Goal: Task Accomplishment & Management: Manage account settings

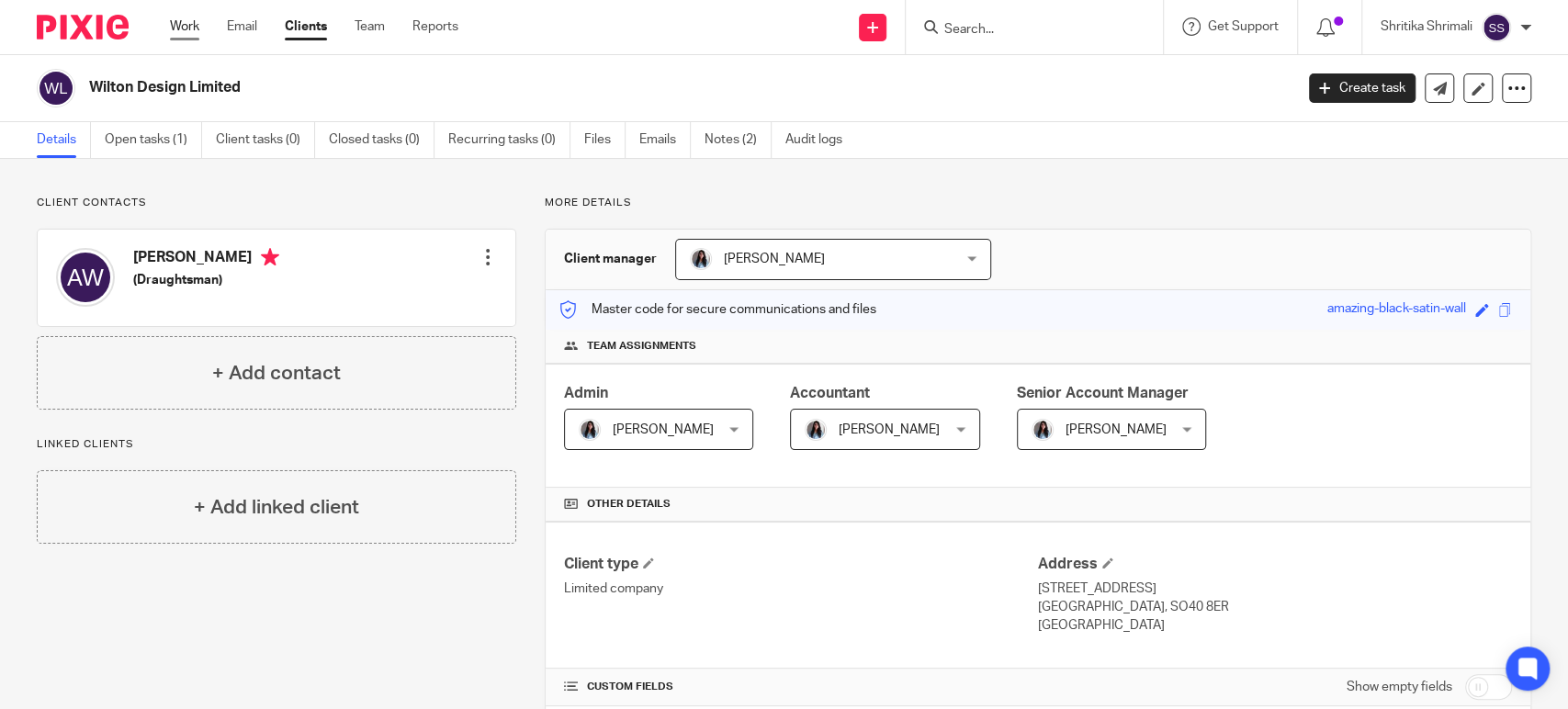
click at [191, 24] on link "Work" at bounding box center [185, 27] width 30 height 19
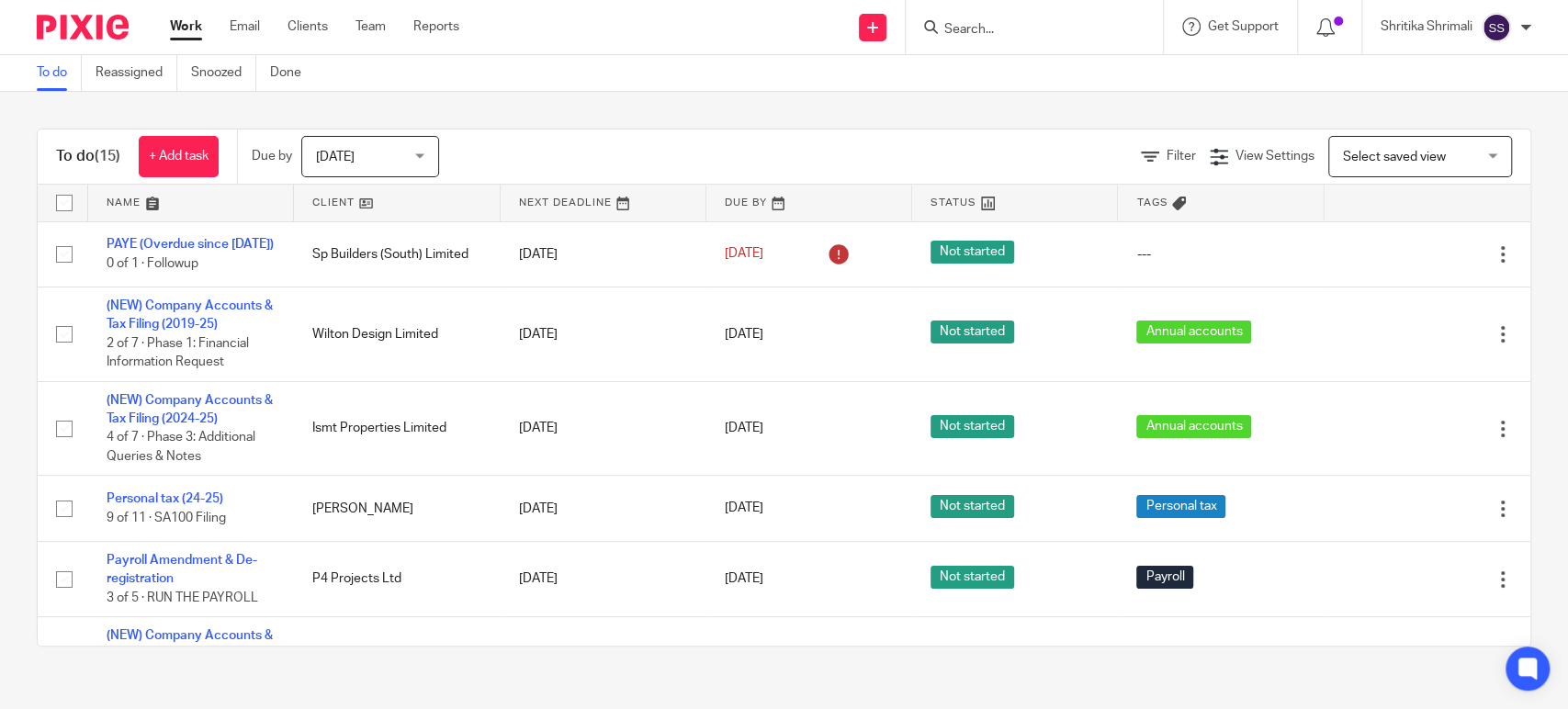
click at [990, 27] on input "Search" at bounding box center [1025, 31] width 166 height 17
type input "nicie"
click at [1025, 72] on link at bounding box center [1053, 72] width 230 height 28
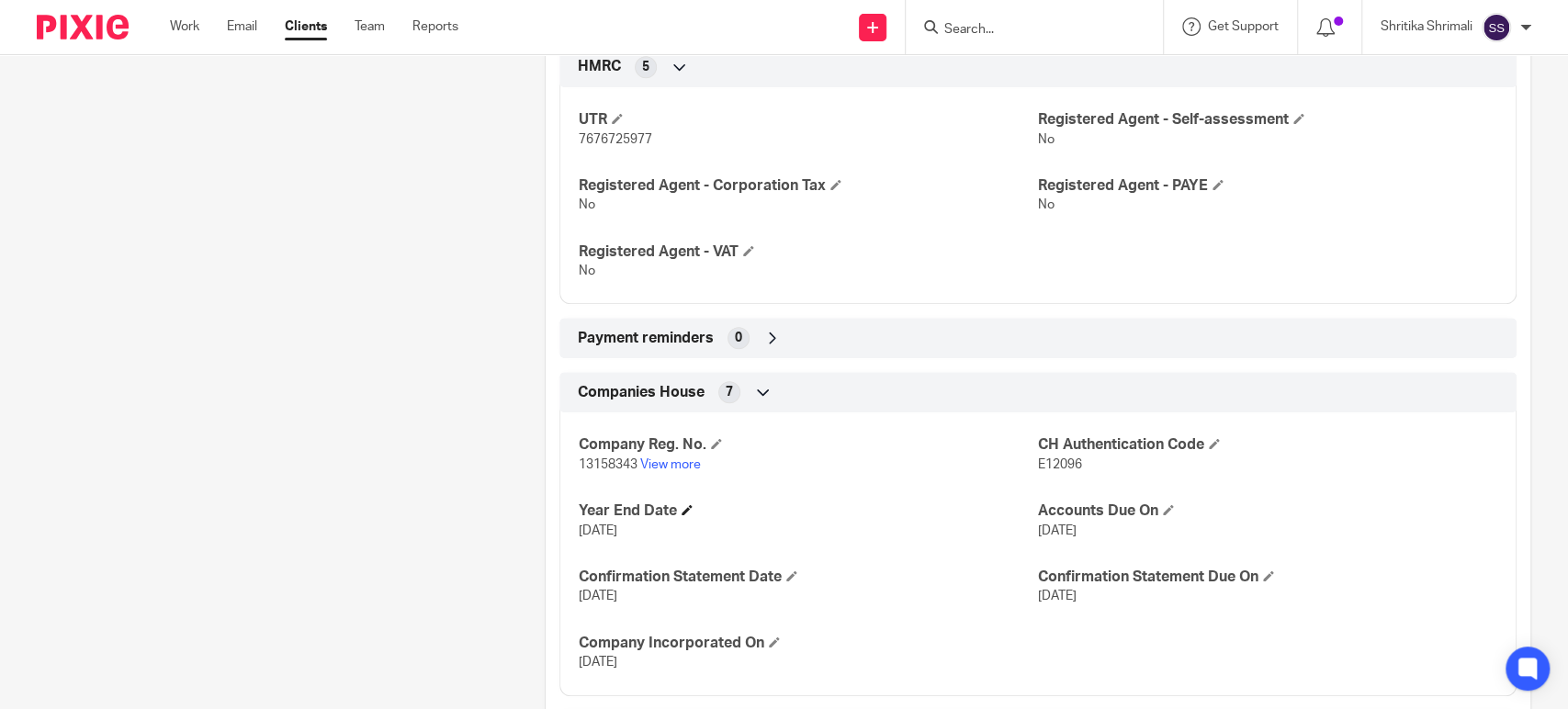
scroll to position [818, 0]
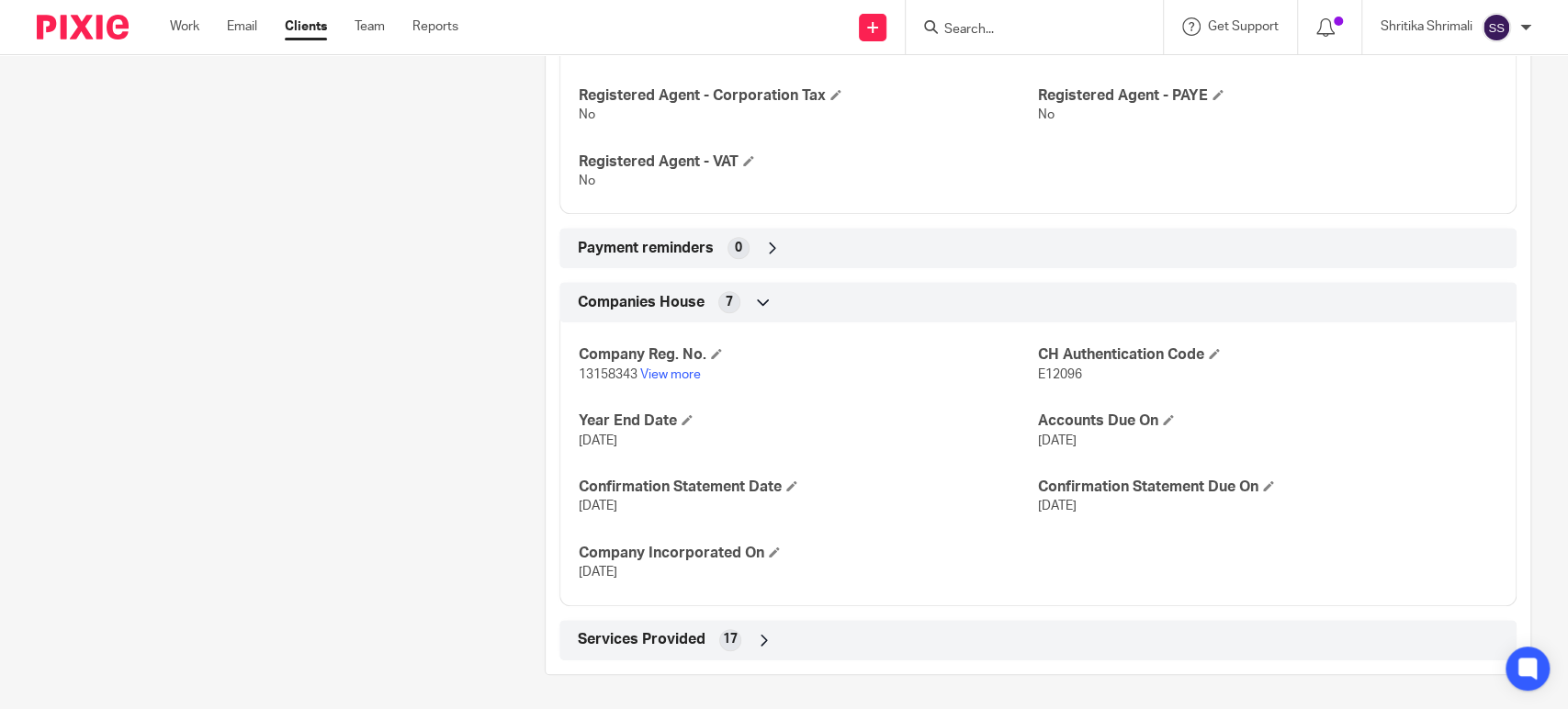
click at [1058, 368] on span "E12096" at bounding box center [1060, 375] width 44 height 13
copy span "E12096"
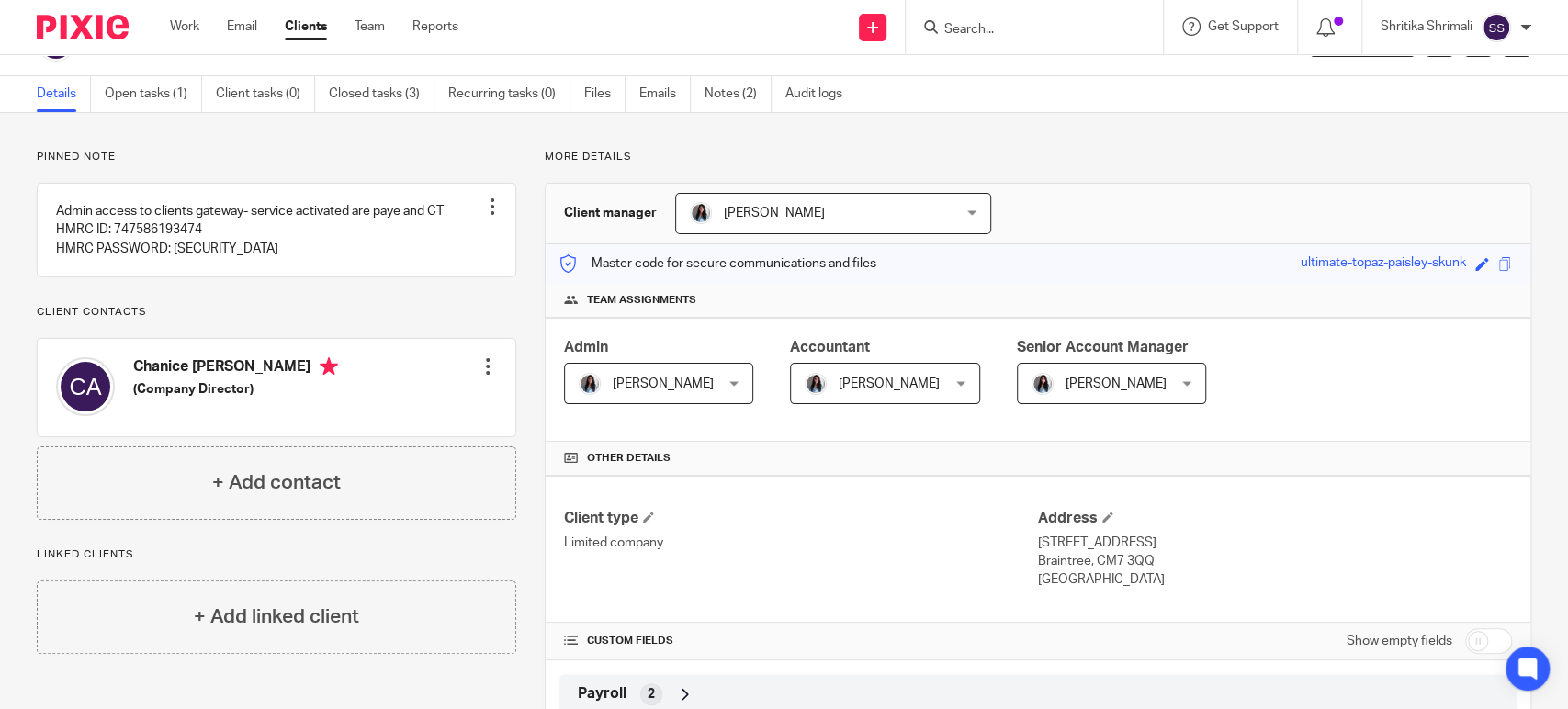
scroll to position [0, 0]
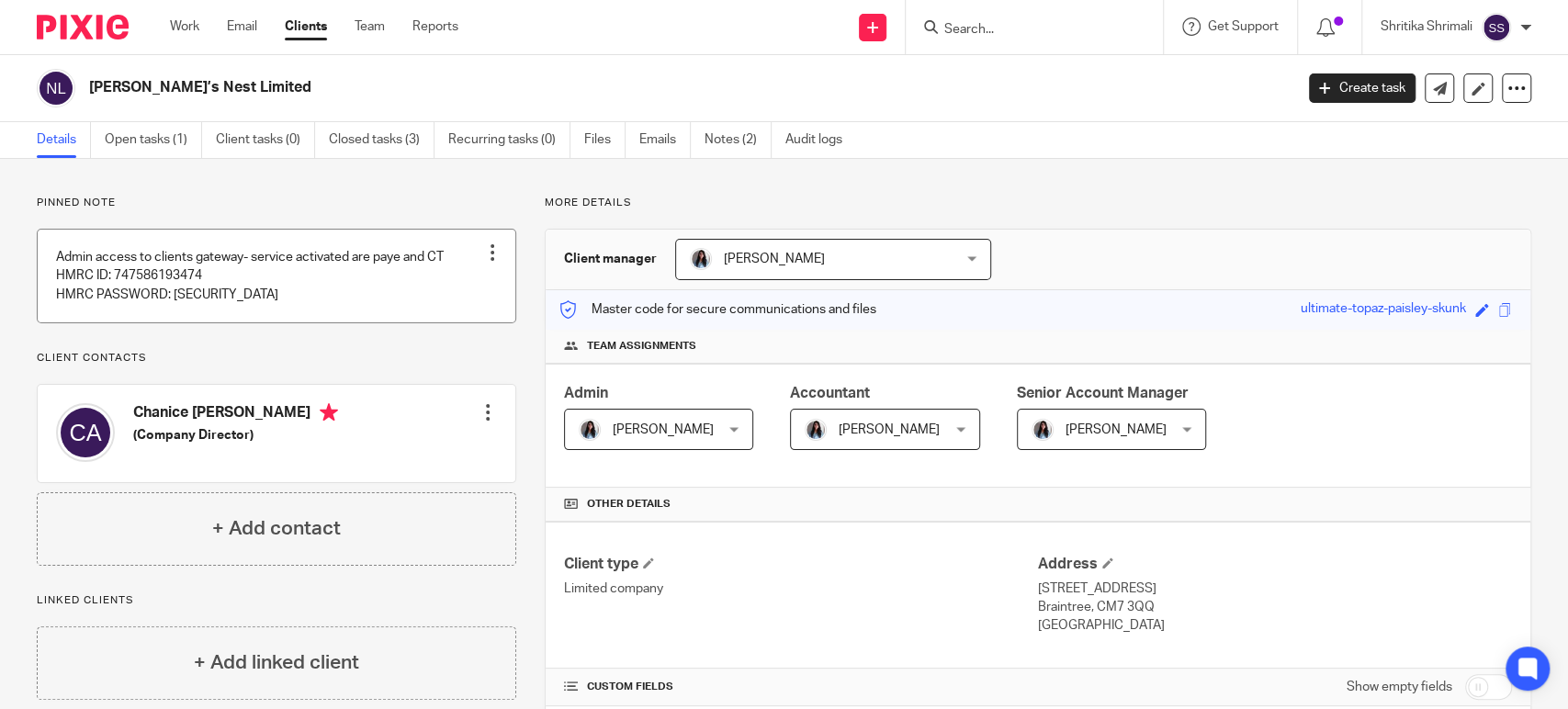
click at [362, 298] on link at bounding box center [275, 276] width 477 height 93
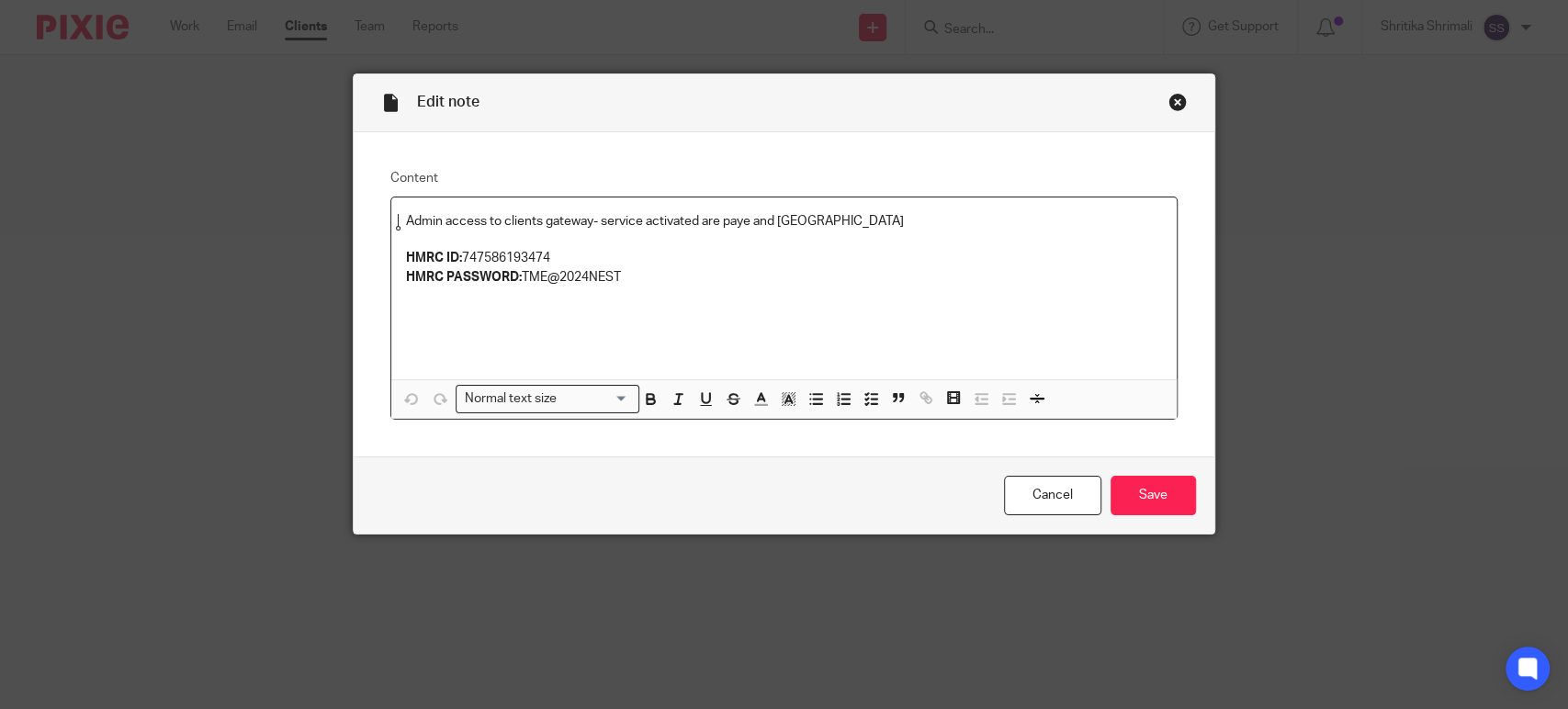
click at [512, 252] on p "HMRC ID: 747586193474" at bounding box center [784, 259] width 757 height 19
copy p "747586193474"
click at [884, 271] on p "HMRC PASSWORD: TME@2024NEST" at bounding box center [784, 277] width 757 height 19
drag, startPoint x: 515, startPoint y: 274, endPoint x: 649, endPoint y: 277, distance: 134.0
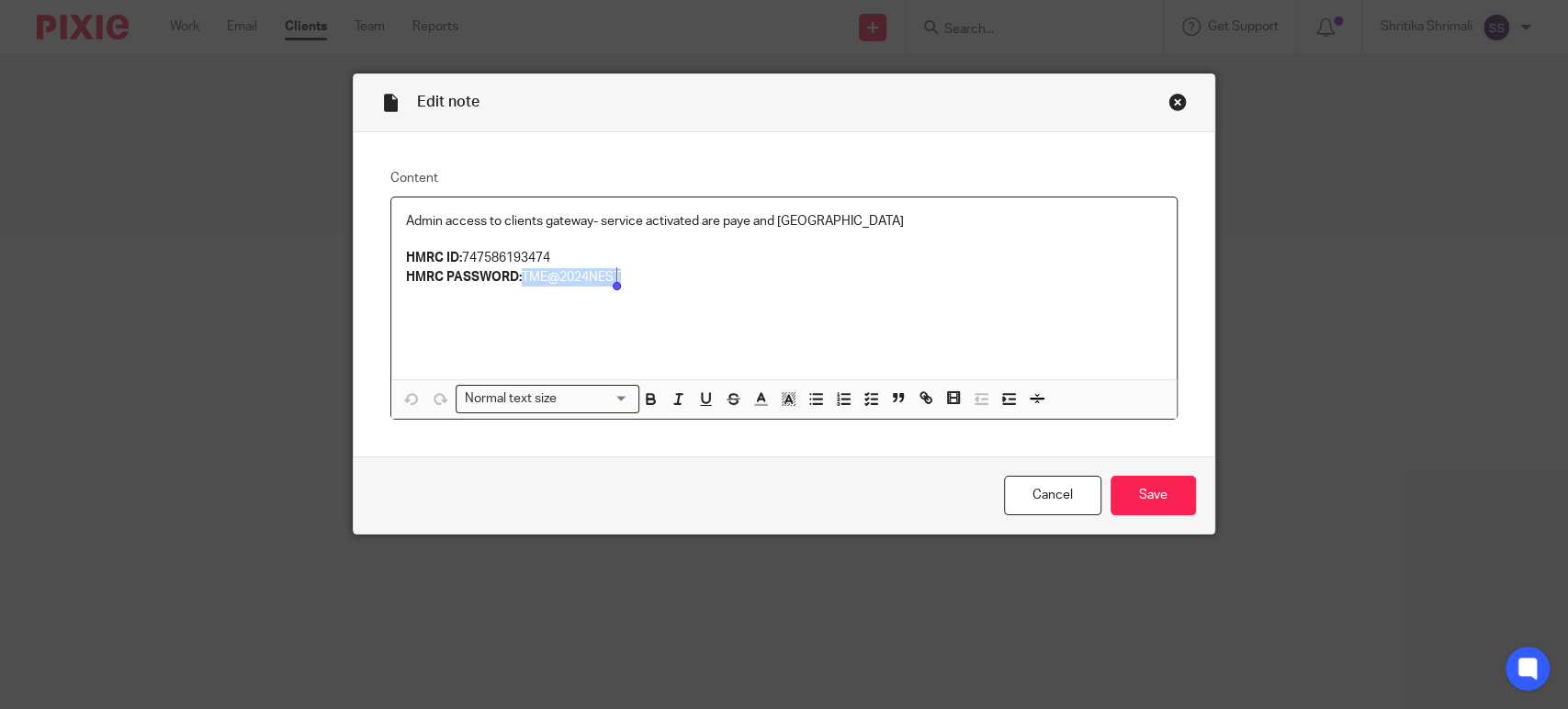
click at [649, 277] on p "HMRC PASSWORD: TME@2024NEST" at bounding box center [784, 277] width 757 height 19
copy p "TME@2024NEST"
click at [873, 296] on p at bounding box center [784, 296] width 757 height 19
click at [1045, 485] on link "Cancel" at bounding box center [1052, 495] width 98 height 39
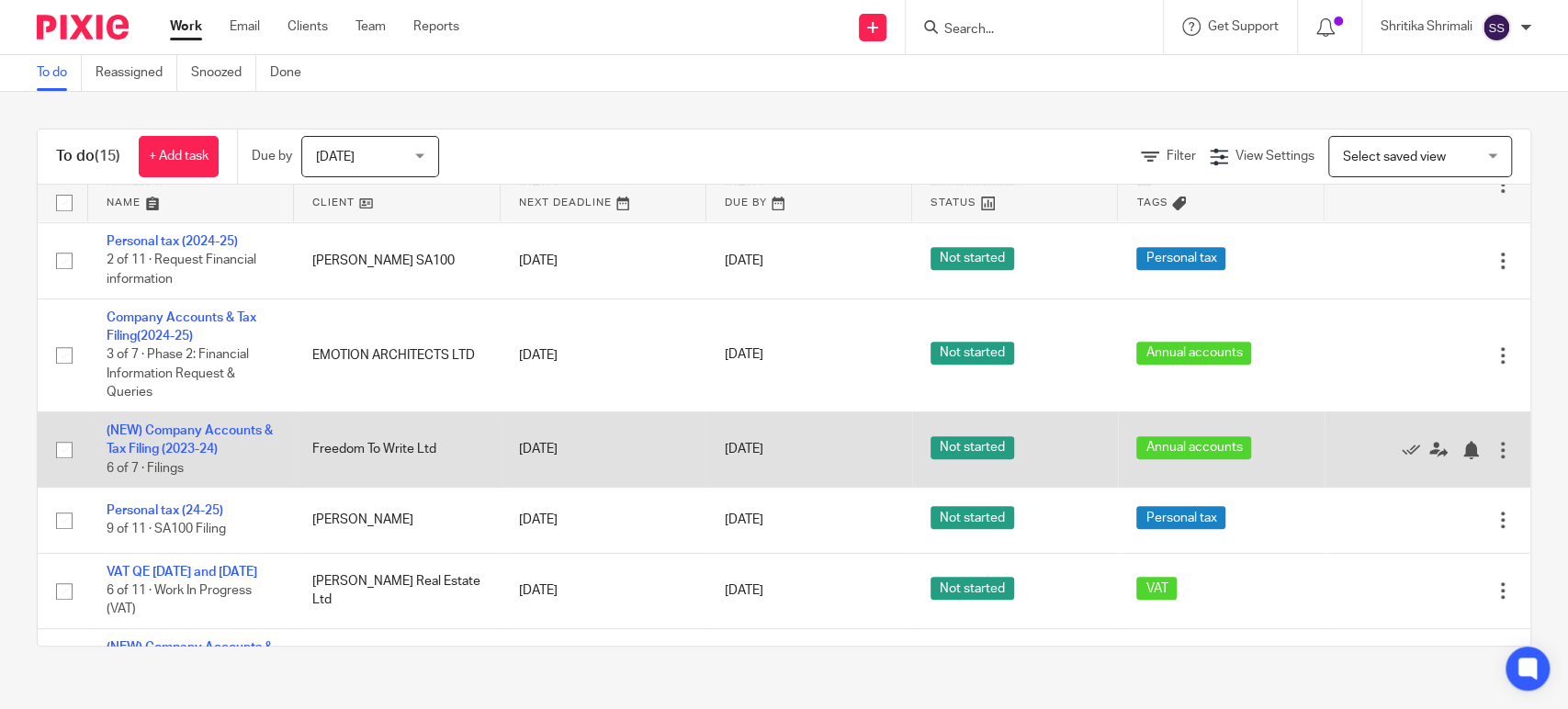
scroll to position [612, 0]
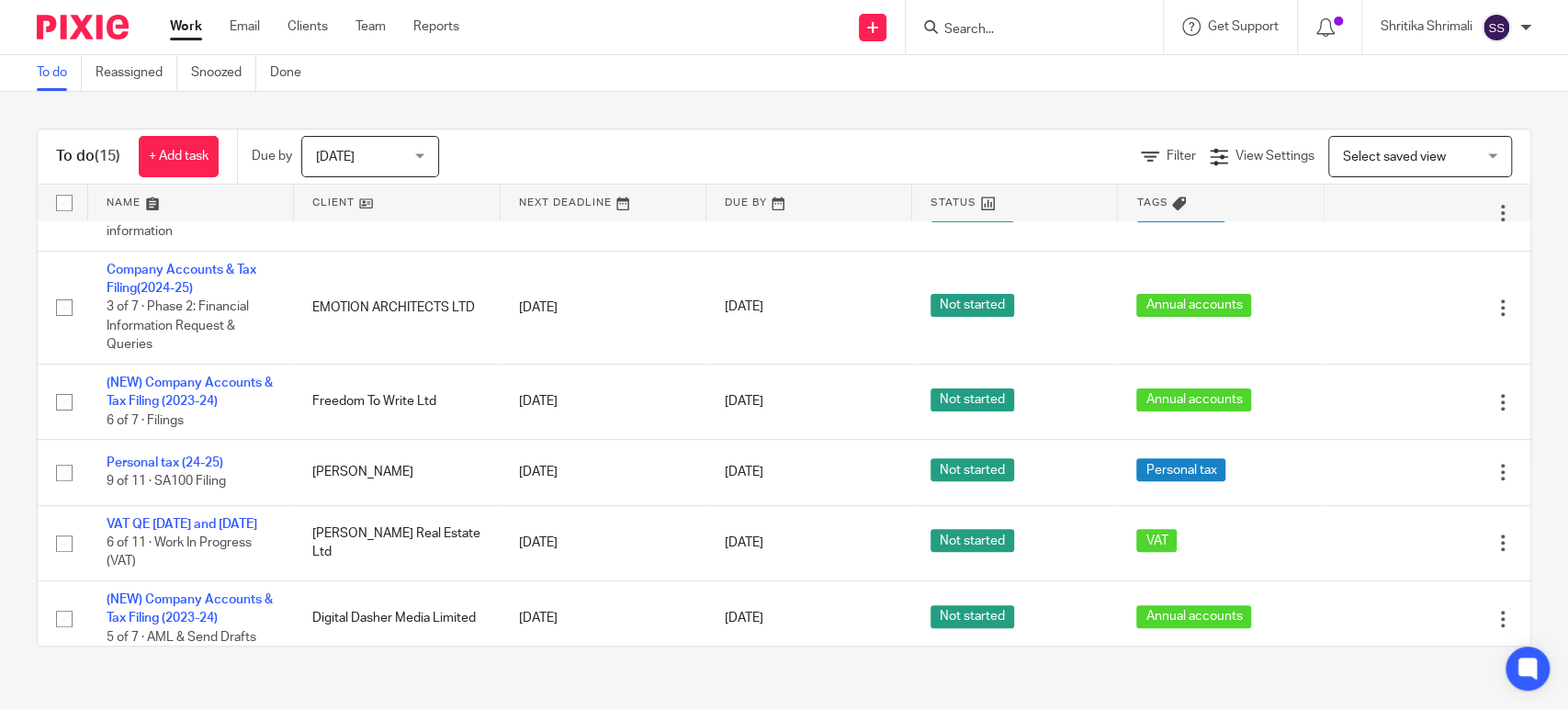
click at [1065, 30] on input "Search" at bounding box center [1025, 31] width 166 height 17
type input "NICI"
click at [1031, 71] on link at bounding box center [1052, 72] width 228 height 28
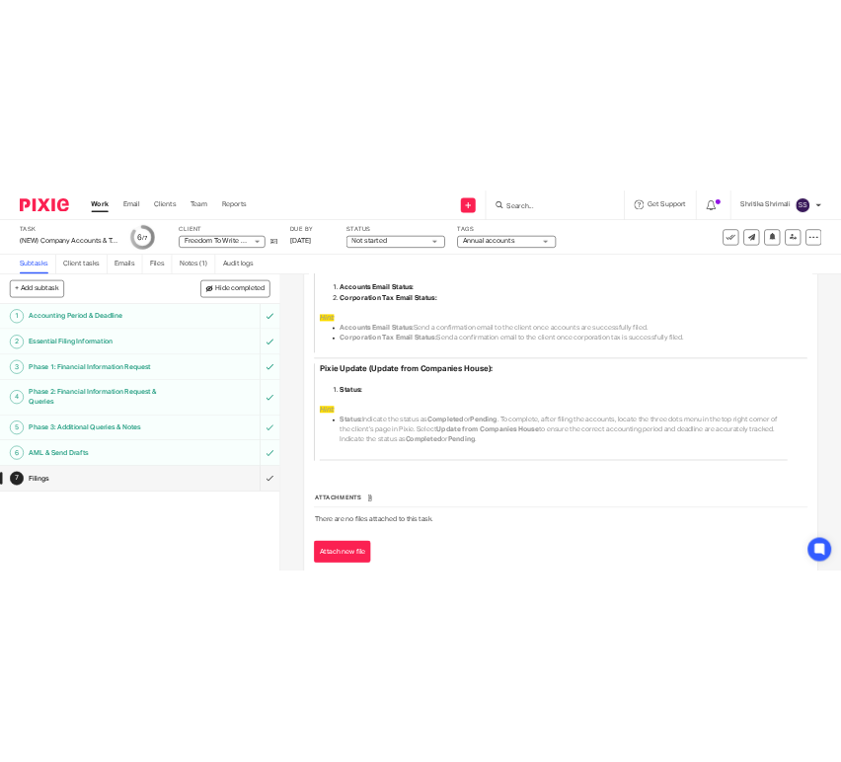
scroll to position [705, 0]
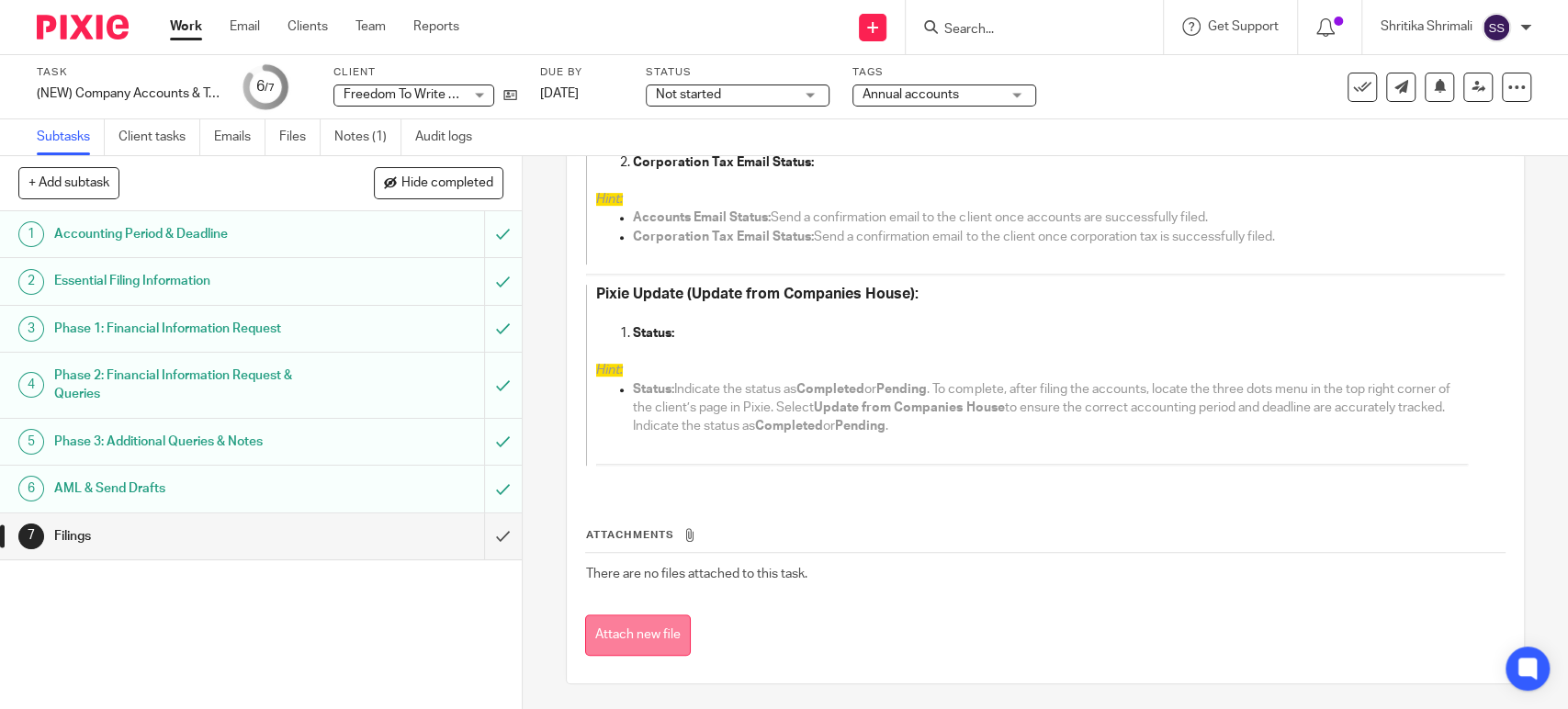
click at [664, 643] on button "Attach new file" at bounding box center [638, 635] width 106 height 41
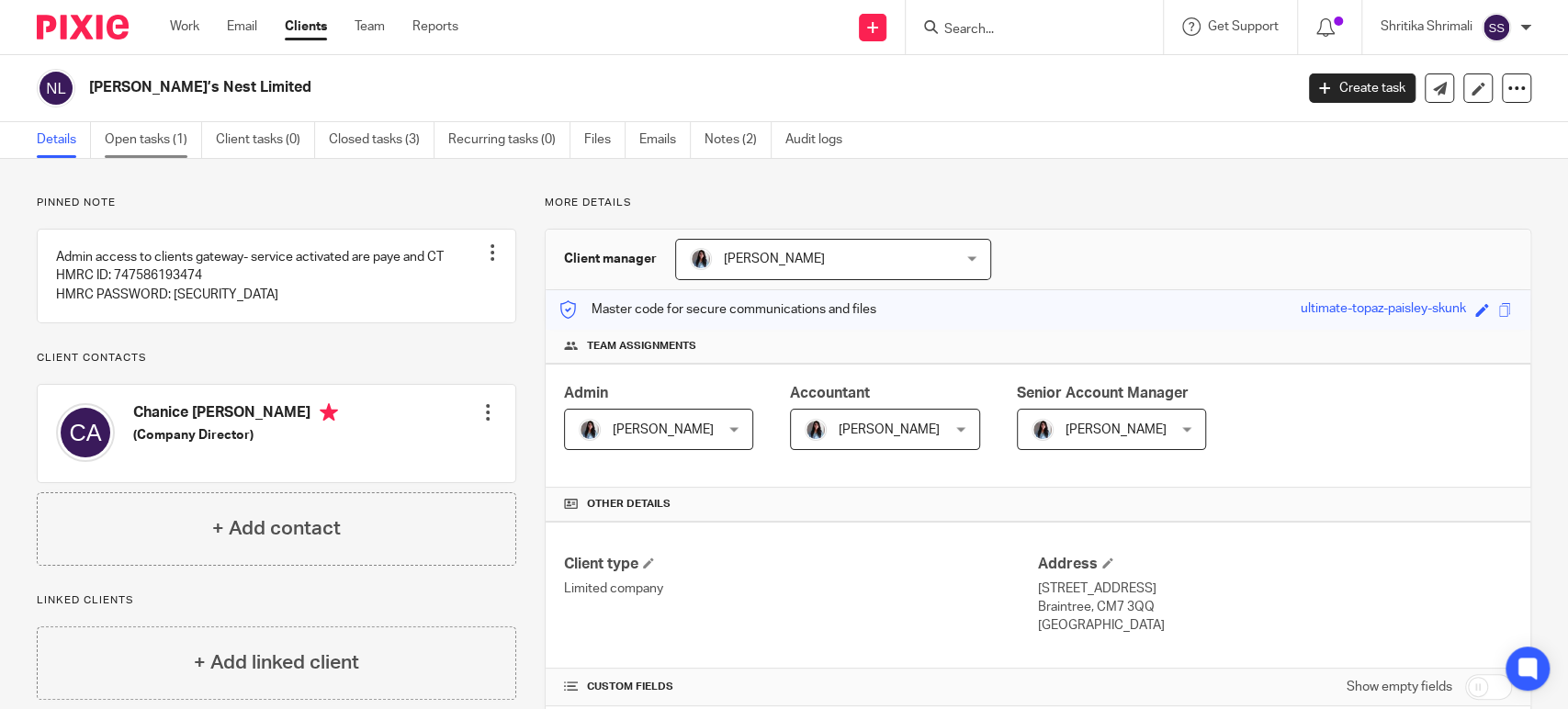
click at [157, 138] on link "Open tasks (1)" at bounding box center [154, 140] width 98 height 36
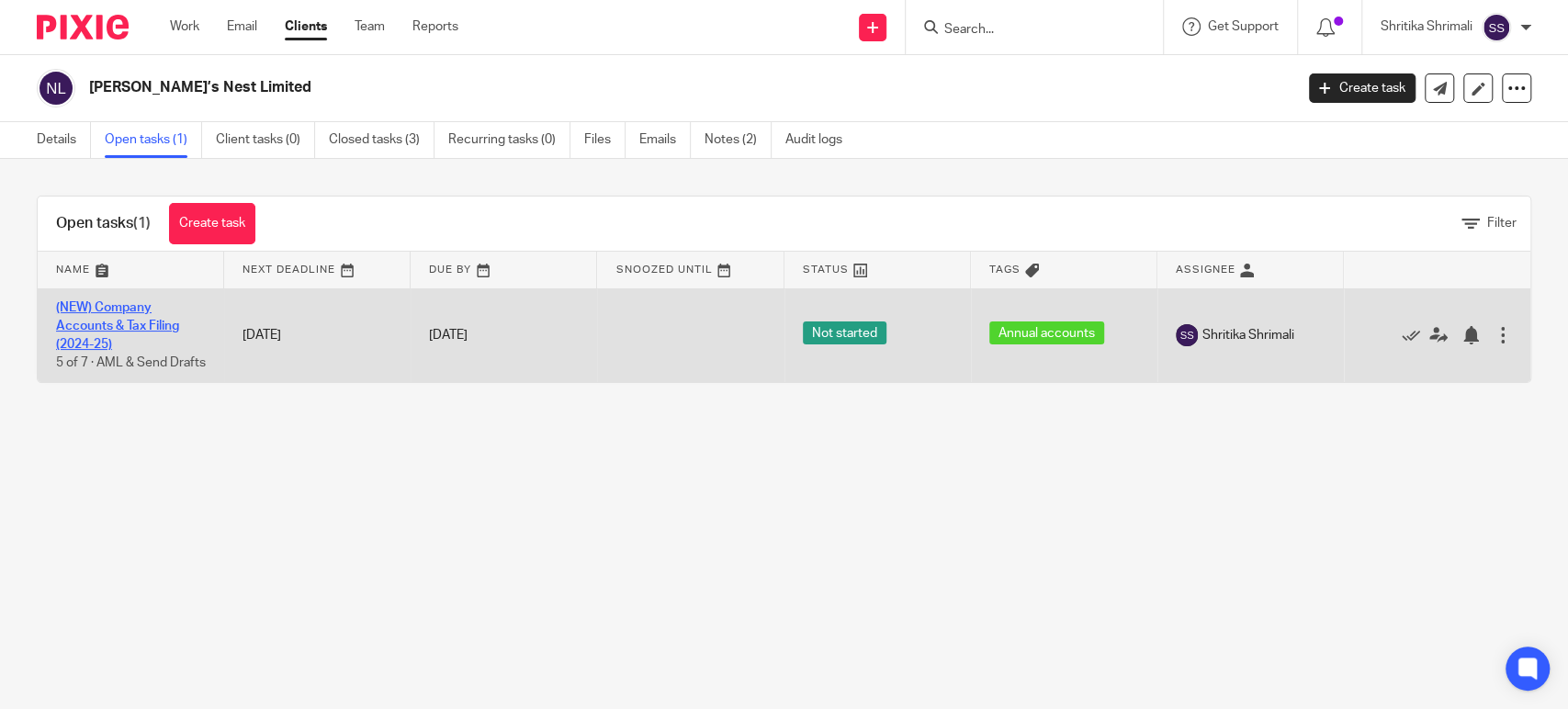
click at [123, 323] on link "(NEW) Company Accounts & Tax Filing (2024-25)" at bounding box center [117, 327] width 123 height 50
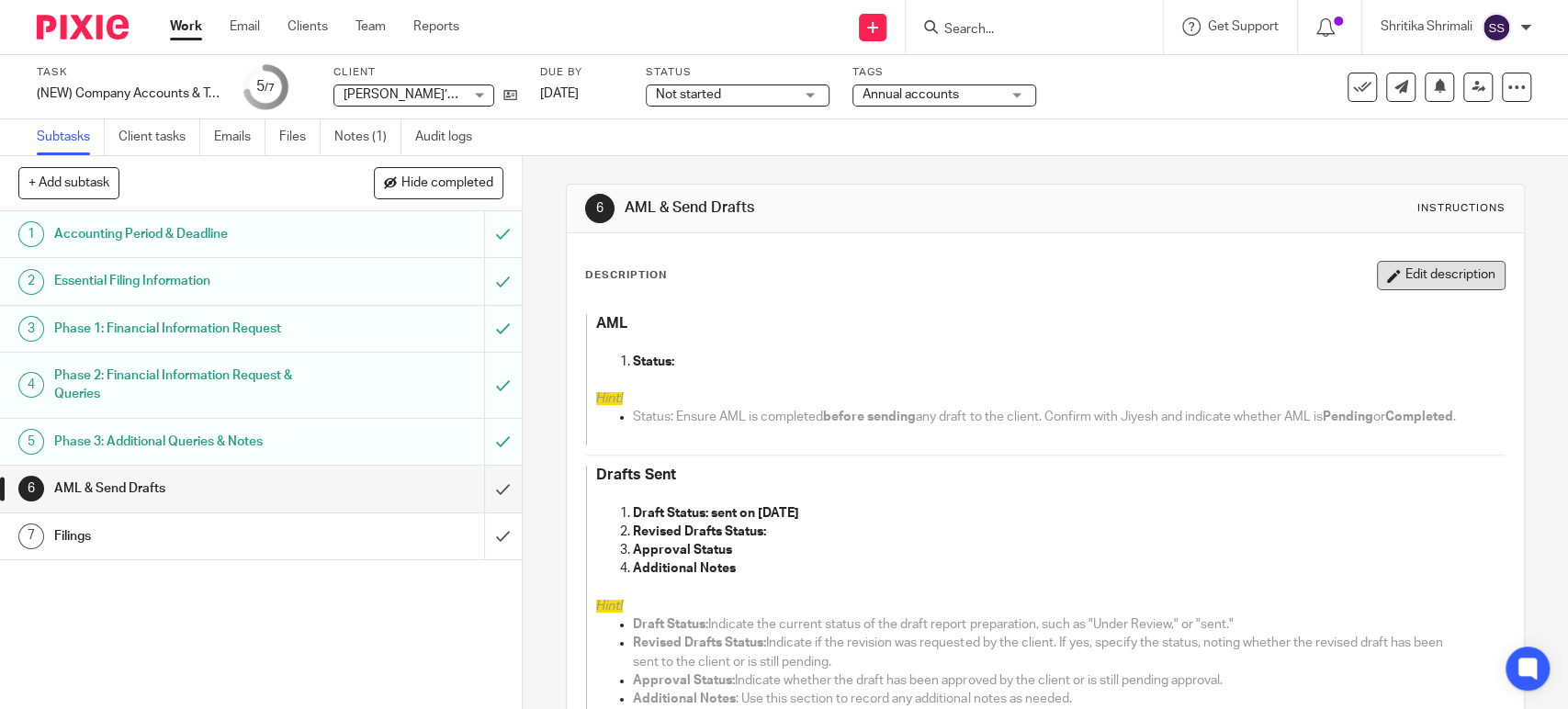
click at [1403, 267] on button "Edit description" at bounding box center [1441, 275] width 128 height 30
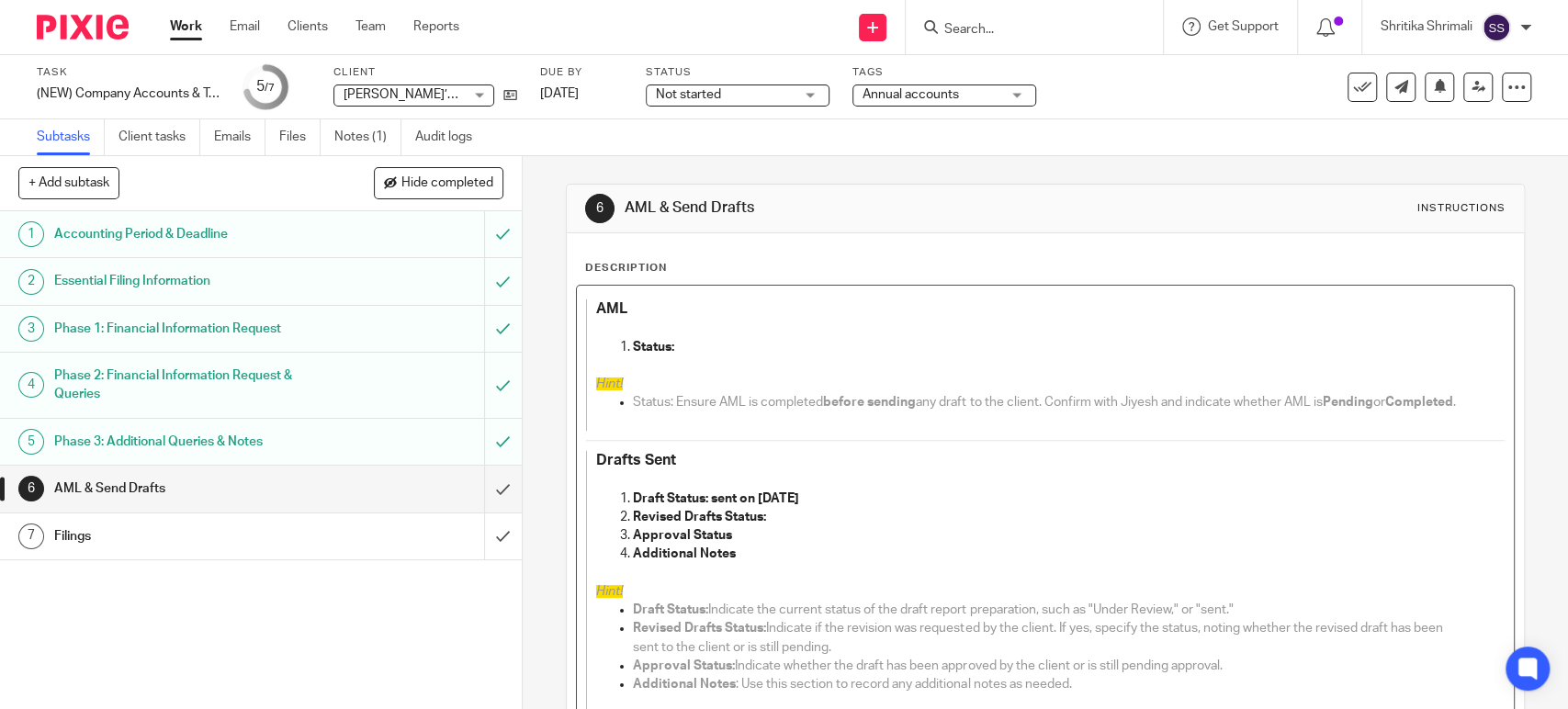
click at [750, 544] on p "Approval Status" at bounding box center [1050, 536] width 834 height 19
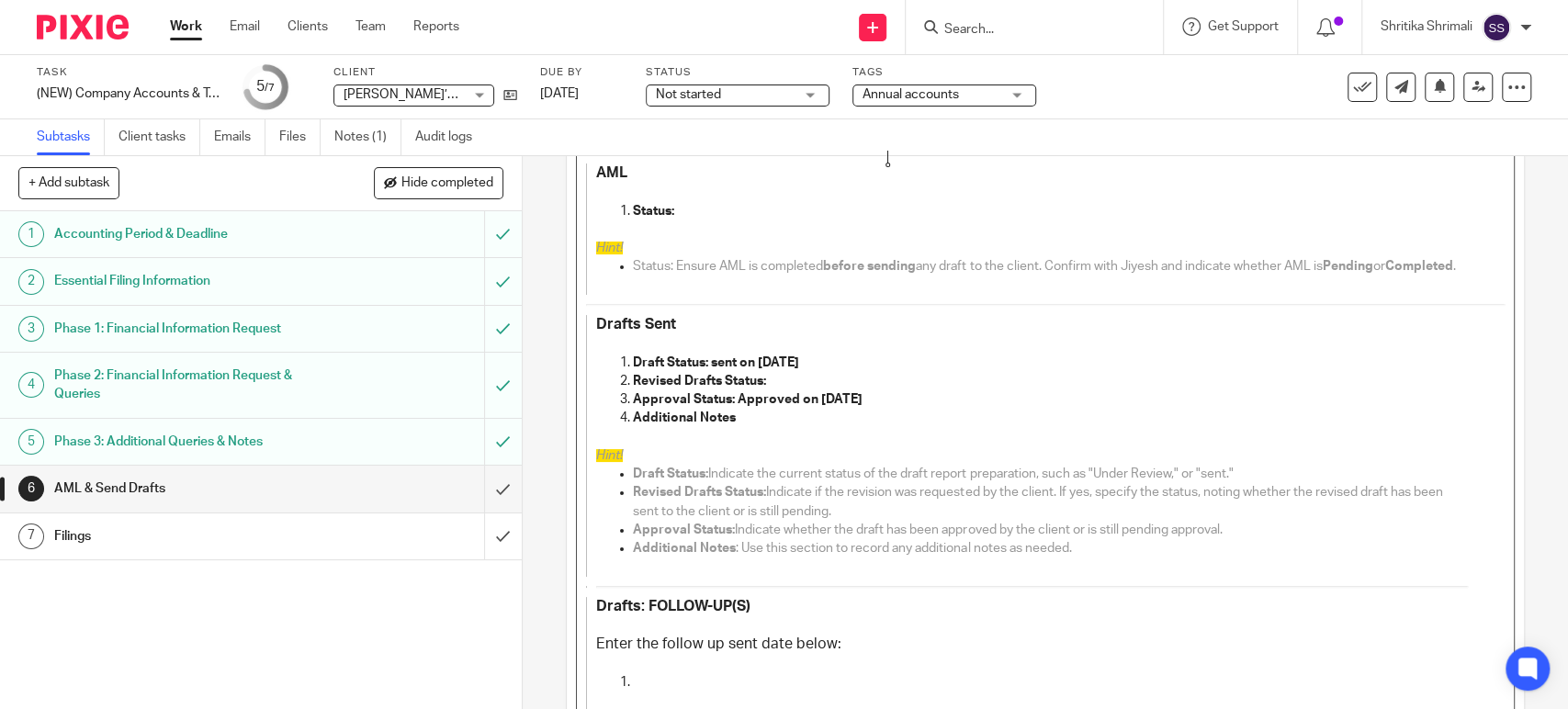
scroll to position [397, 0]
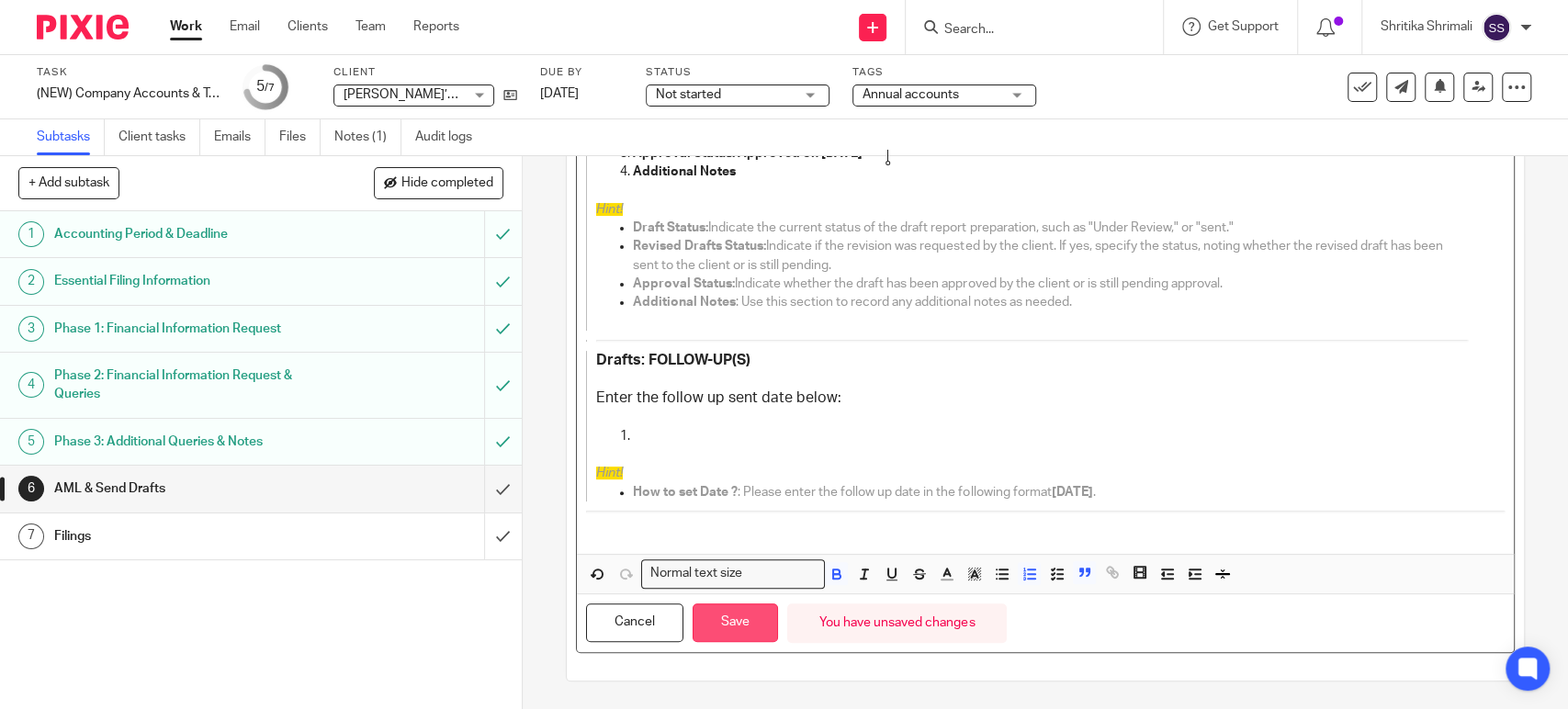
click at [716, 617] on button "Save" at bounding box center [735, 623] width 86 height 39
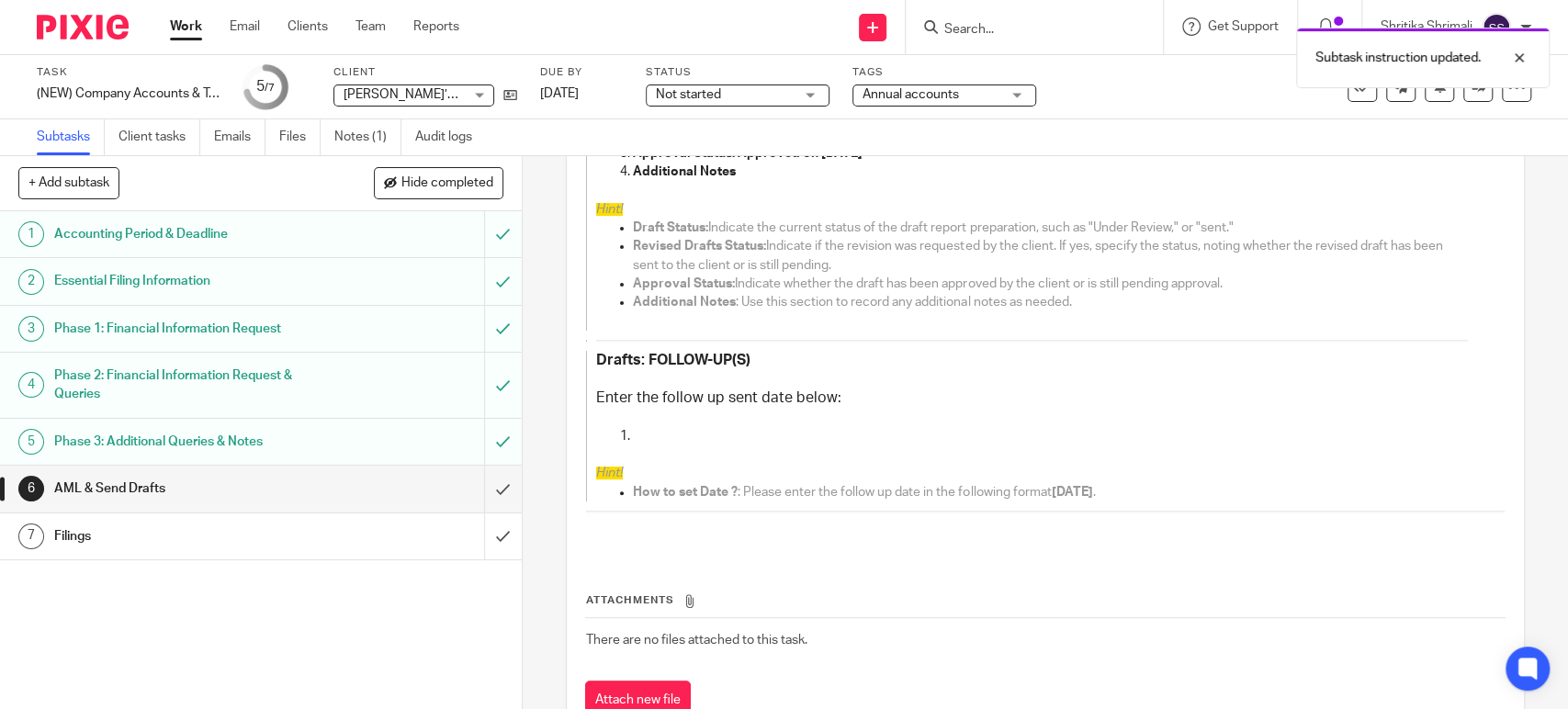
scroll to position [411, 0]
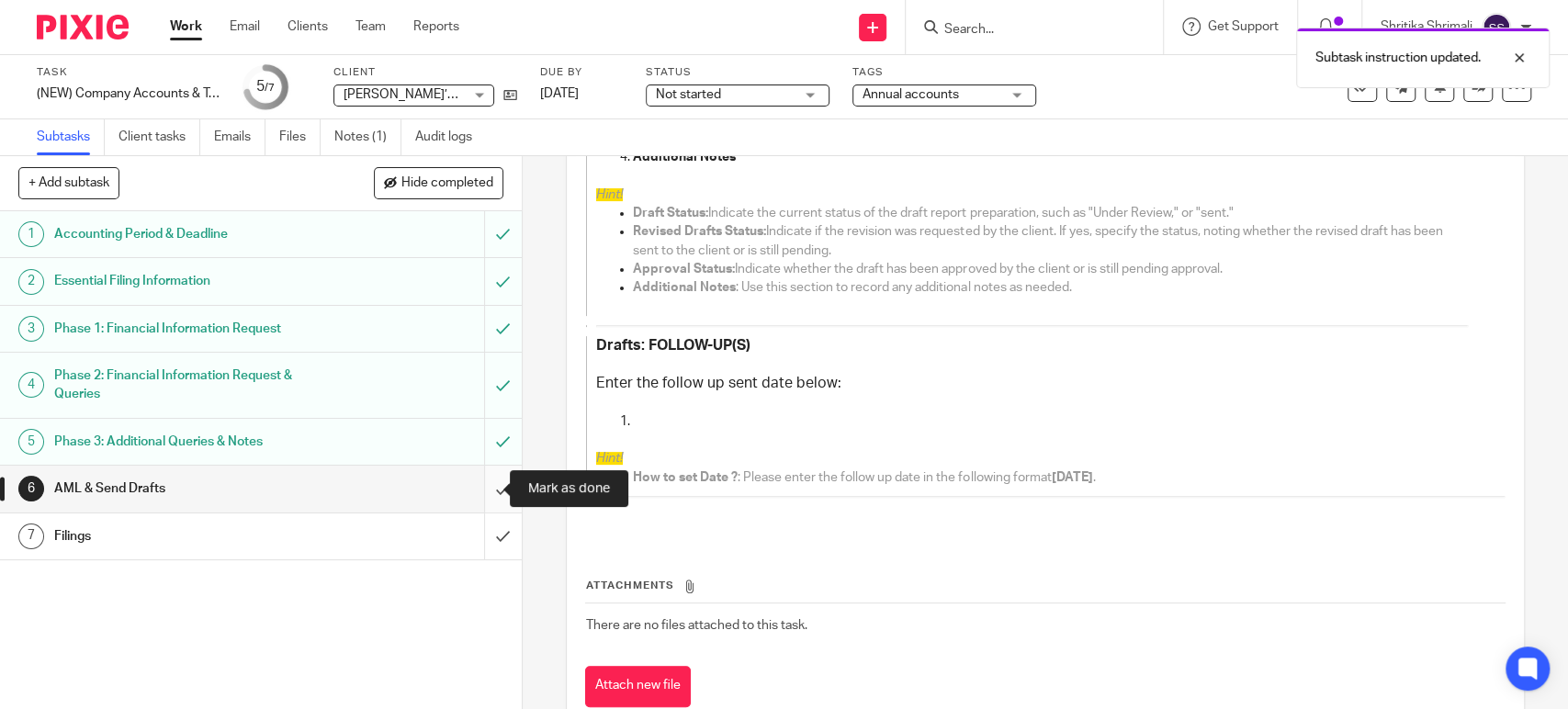
click at [489, 486] on input "submit" at bounding box center [261, 488] width 522 height 46
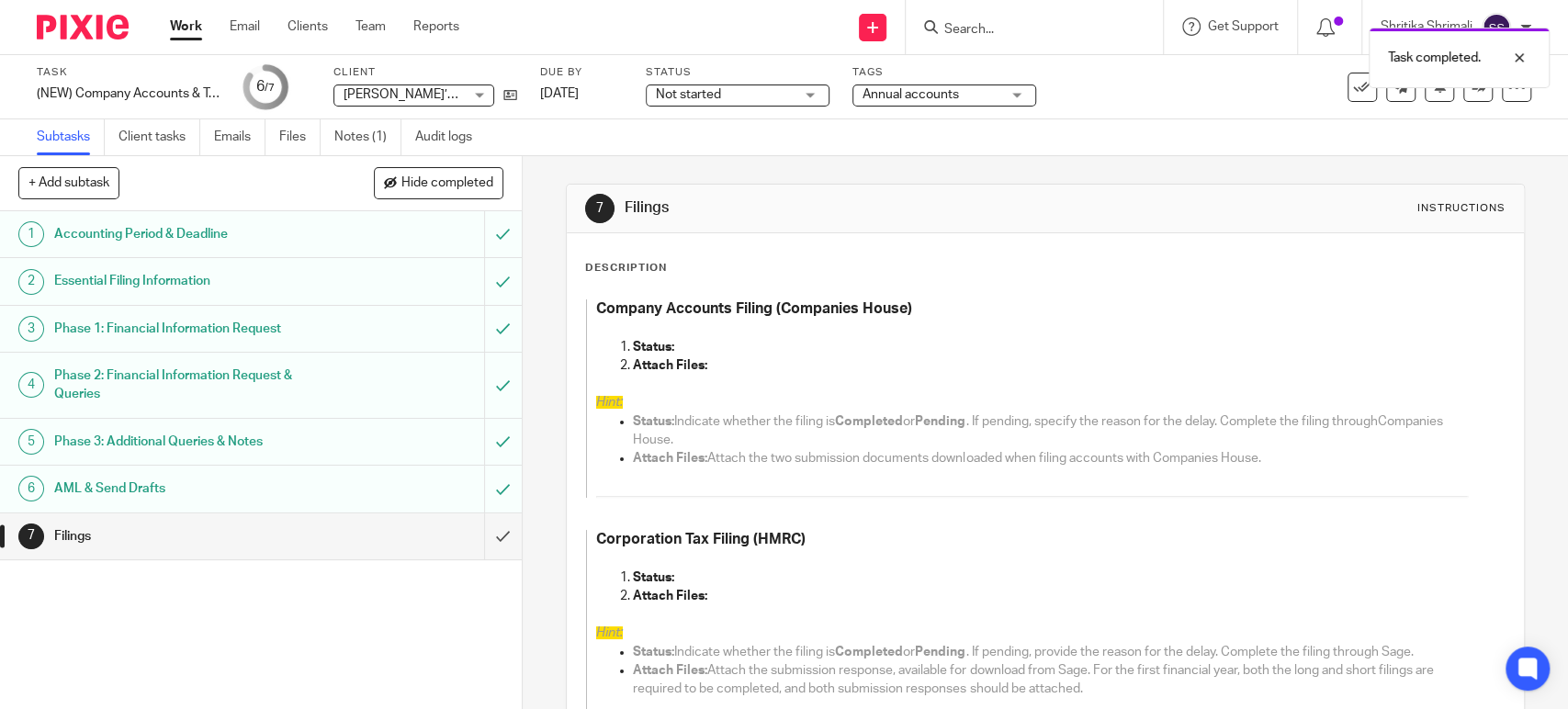
click at [676, 344] on p "Status:" at bounding box center [1050, 347] width 834 height 19
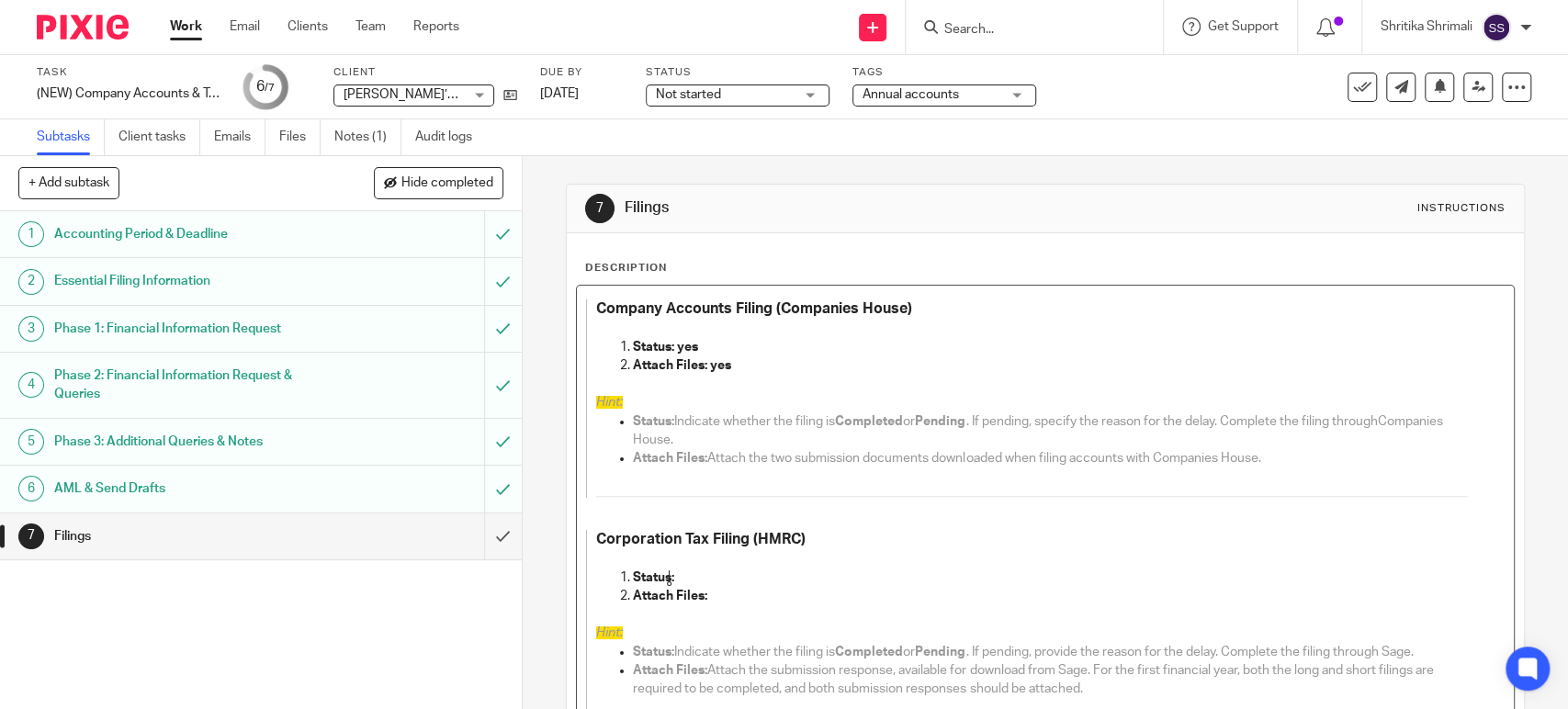
click at [705, 569] on p "Status:" at bounding box center [1050, 578] width 834 height 19
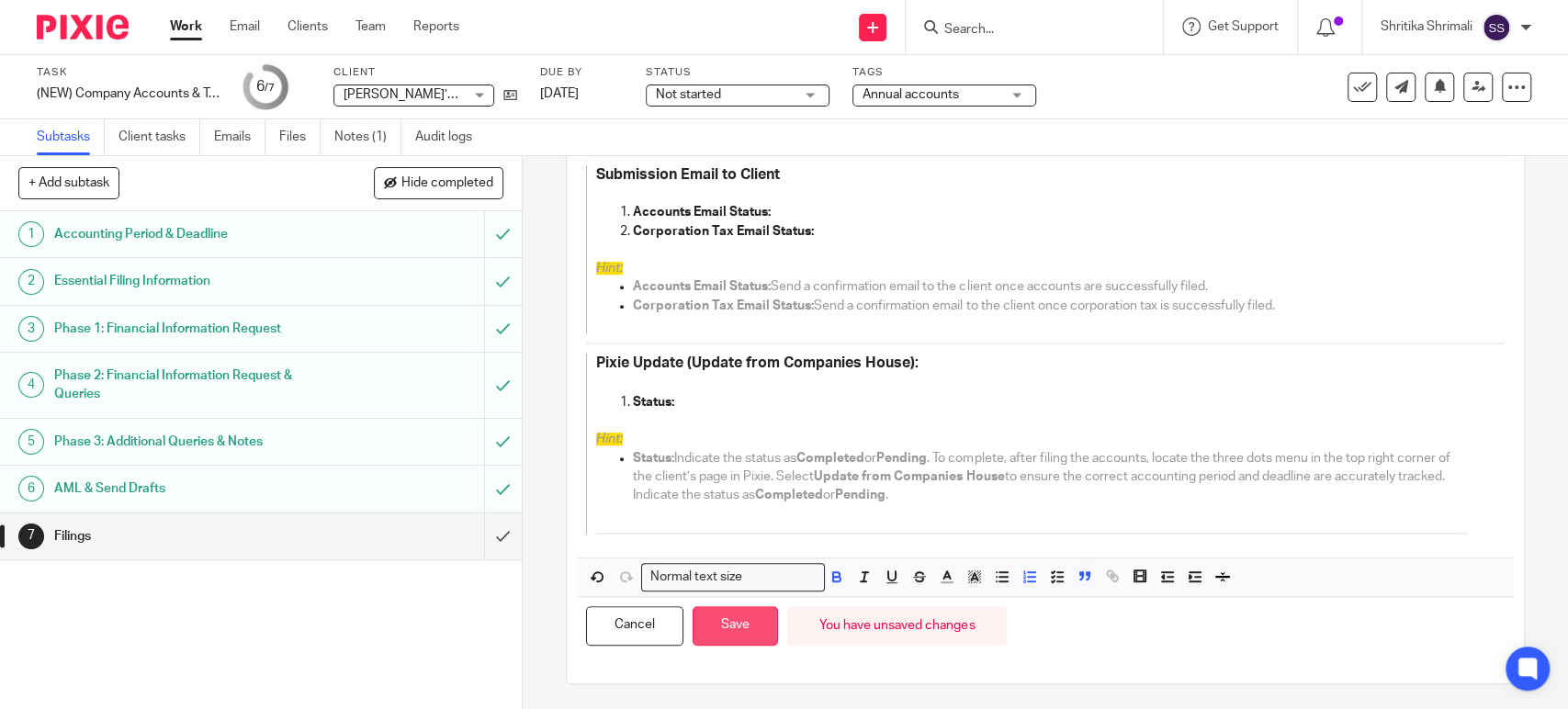
click at [730, 629] on button "Save" at bounding box center [735, 626] width 86 height 39
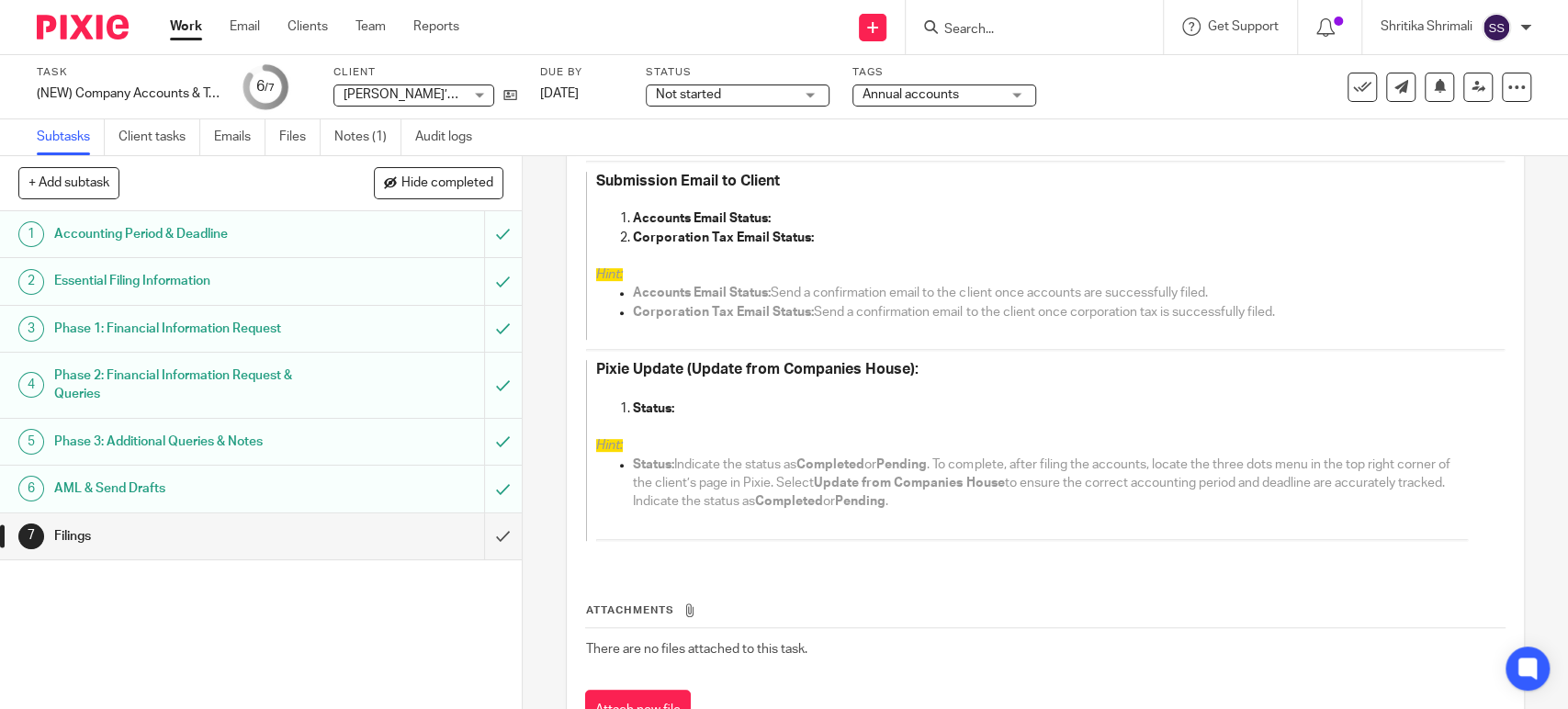
scroll to position [656, 0]
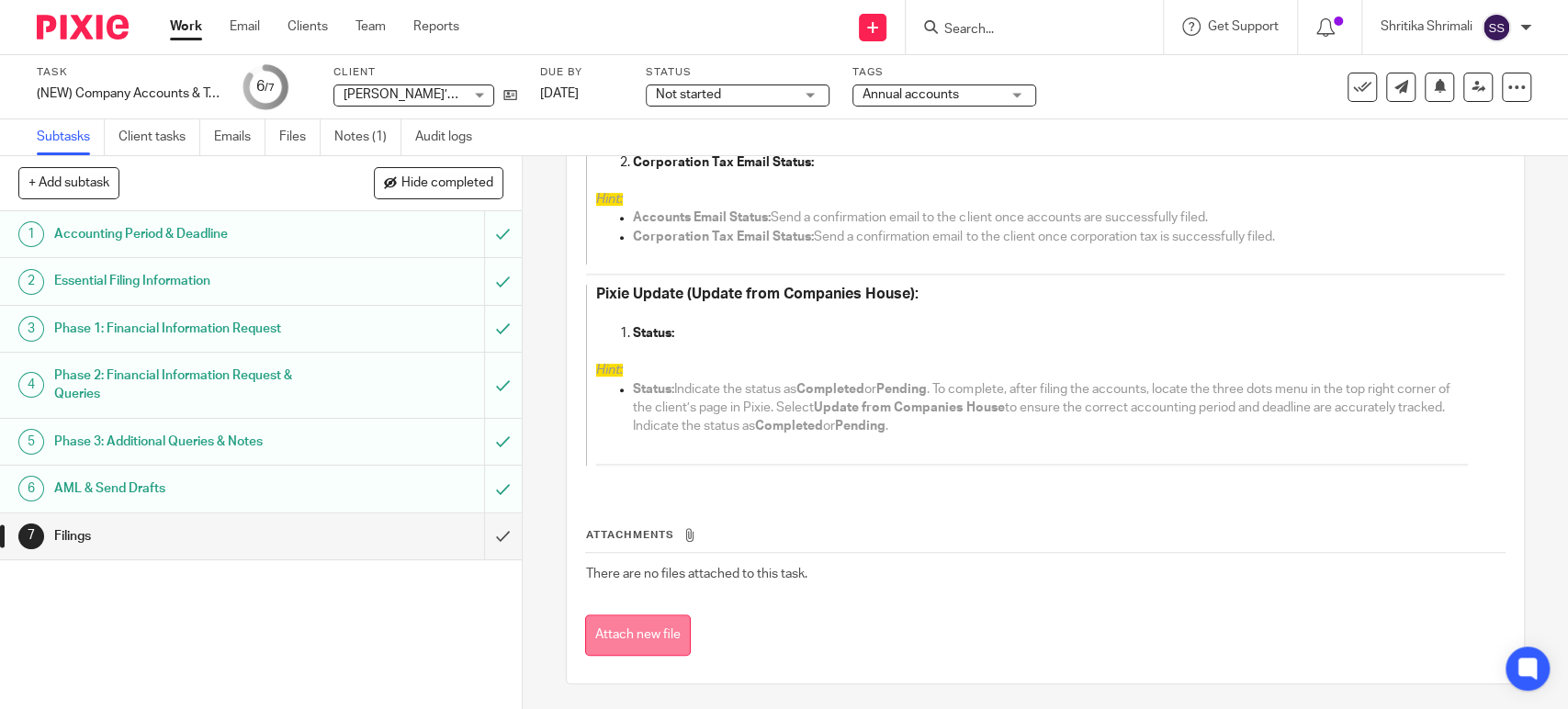
click at [662, 632] on button "Attach new file" at bounding box center [638, 635] width 106 height 41
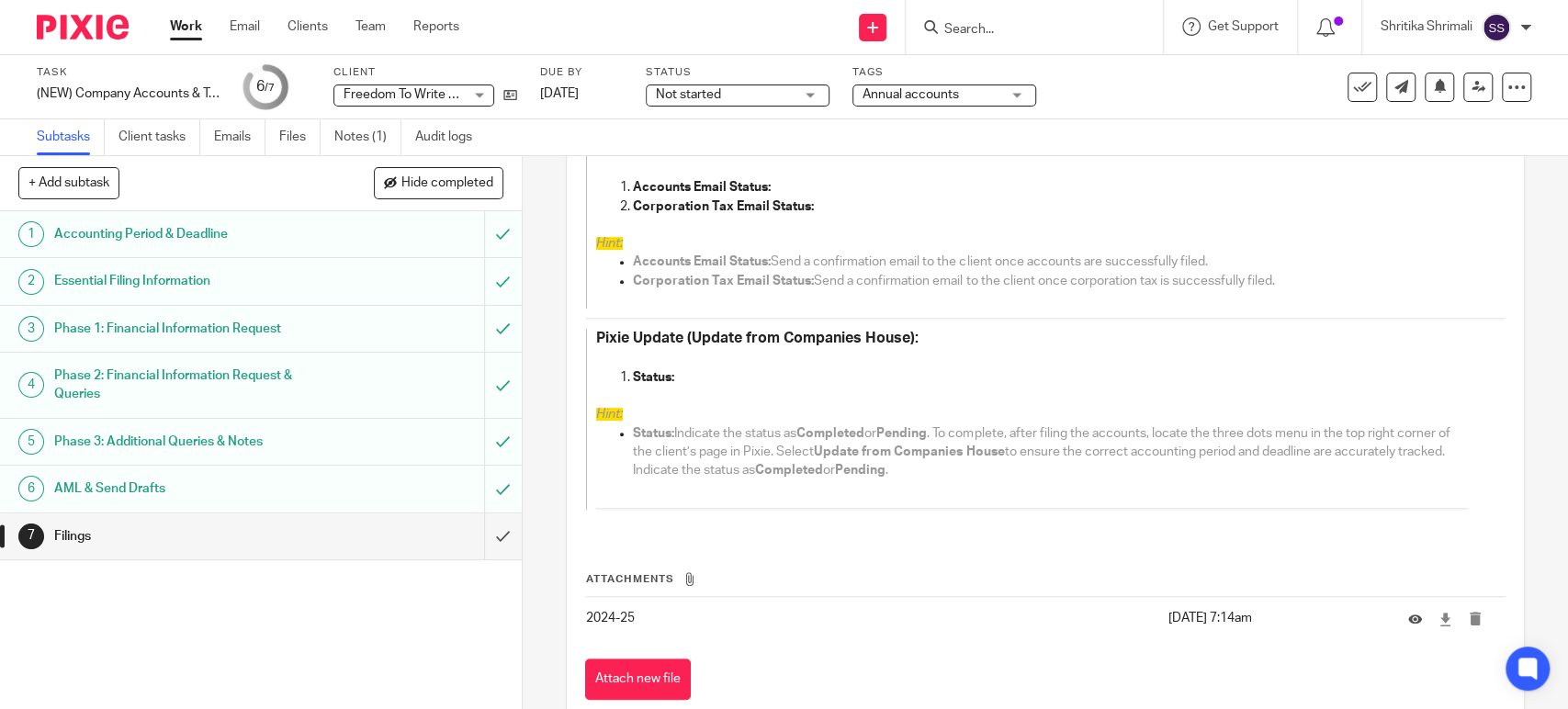
scroll to position [656, 0]
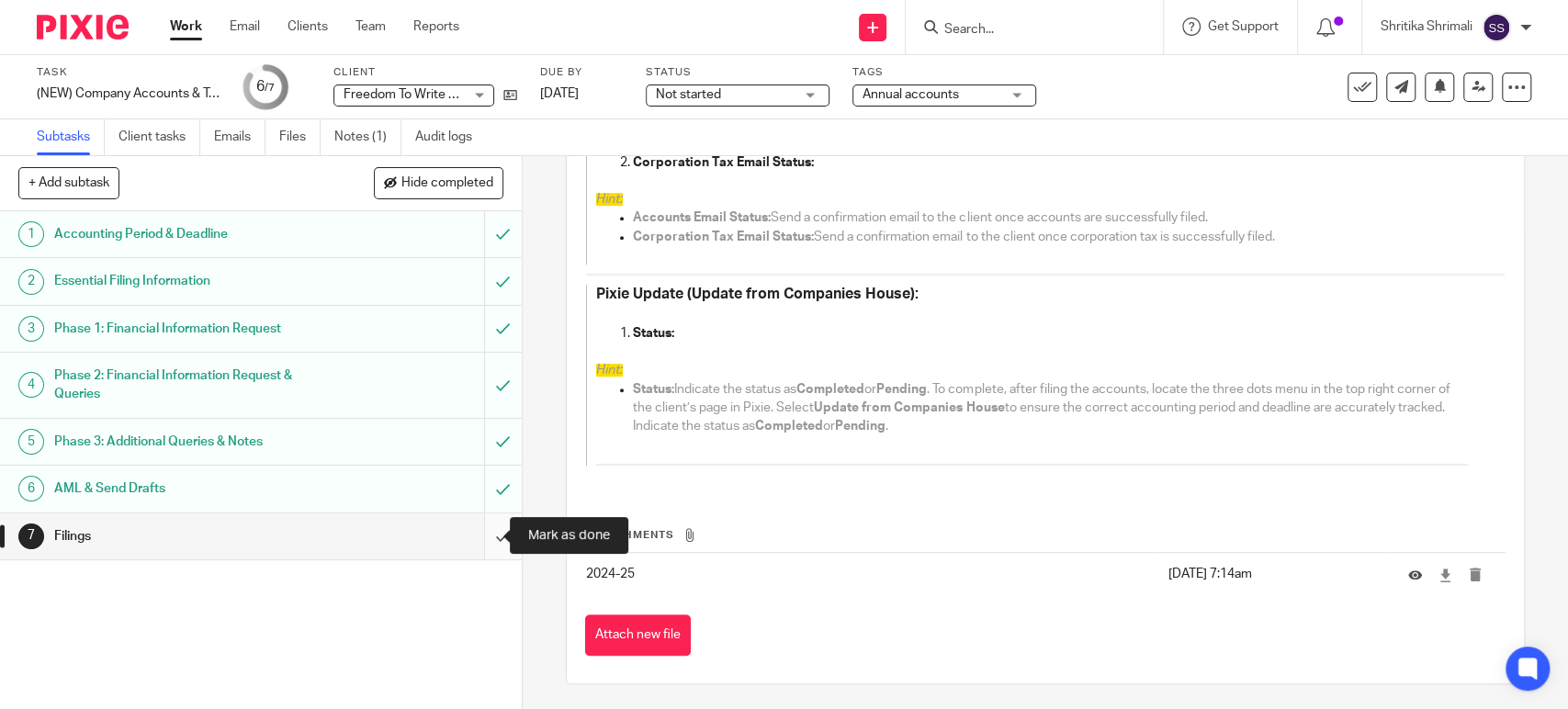
click at [489, 531] on input "submit" at bounding box center [261, 536] width 522 height 46
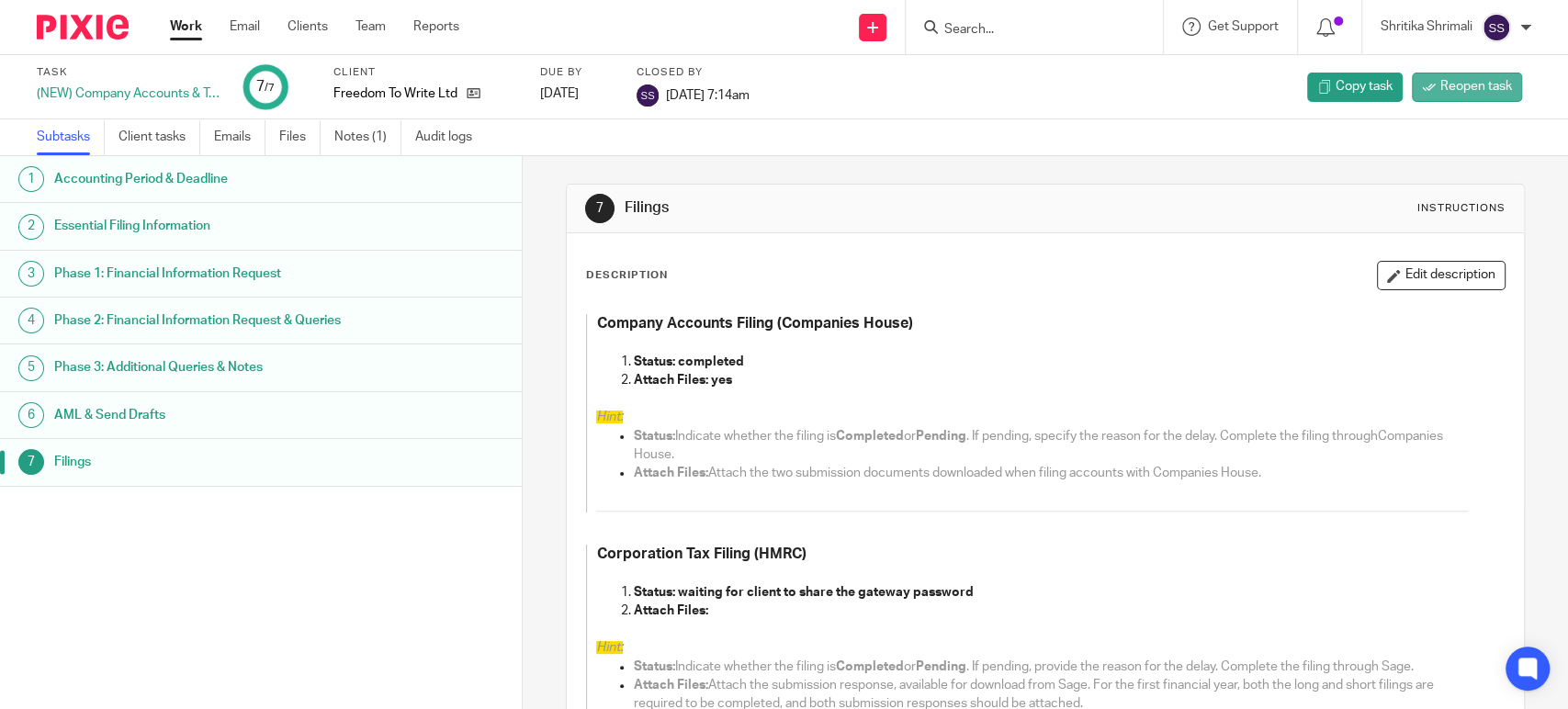
click at [1441, 94] on span "Reopen task" at bounding box center [1476, 87] width 72 height 19
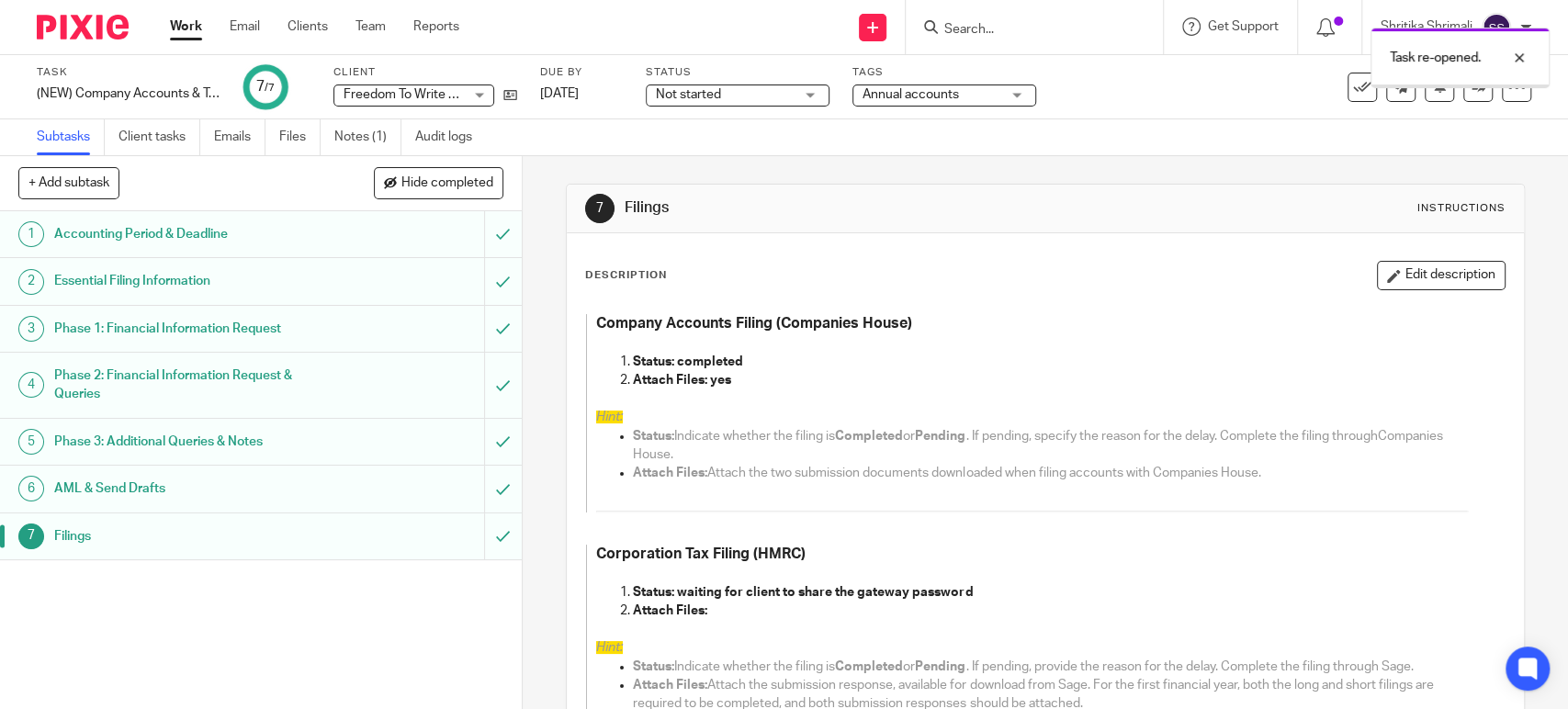
scroll to position [656, 0]
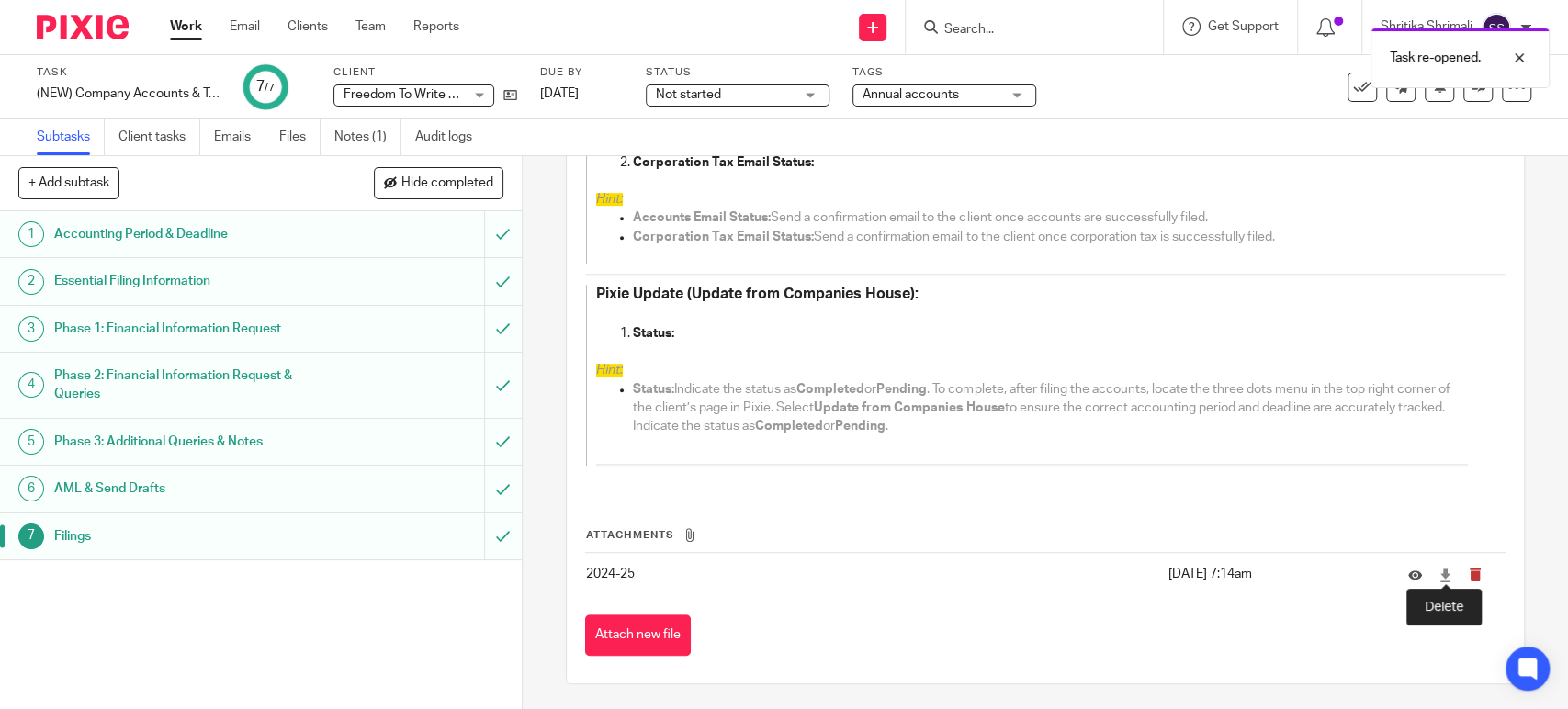
click at [1469, 569] on icon "submit" at bounding box center [1476, 574] width 14 height 14
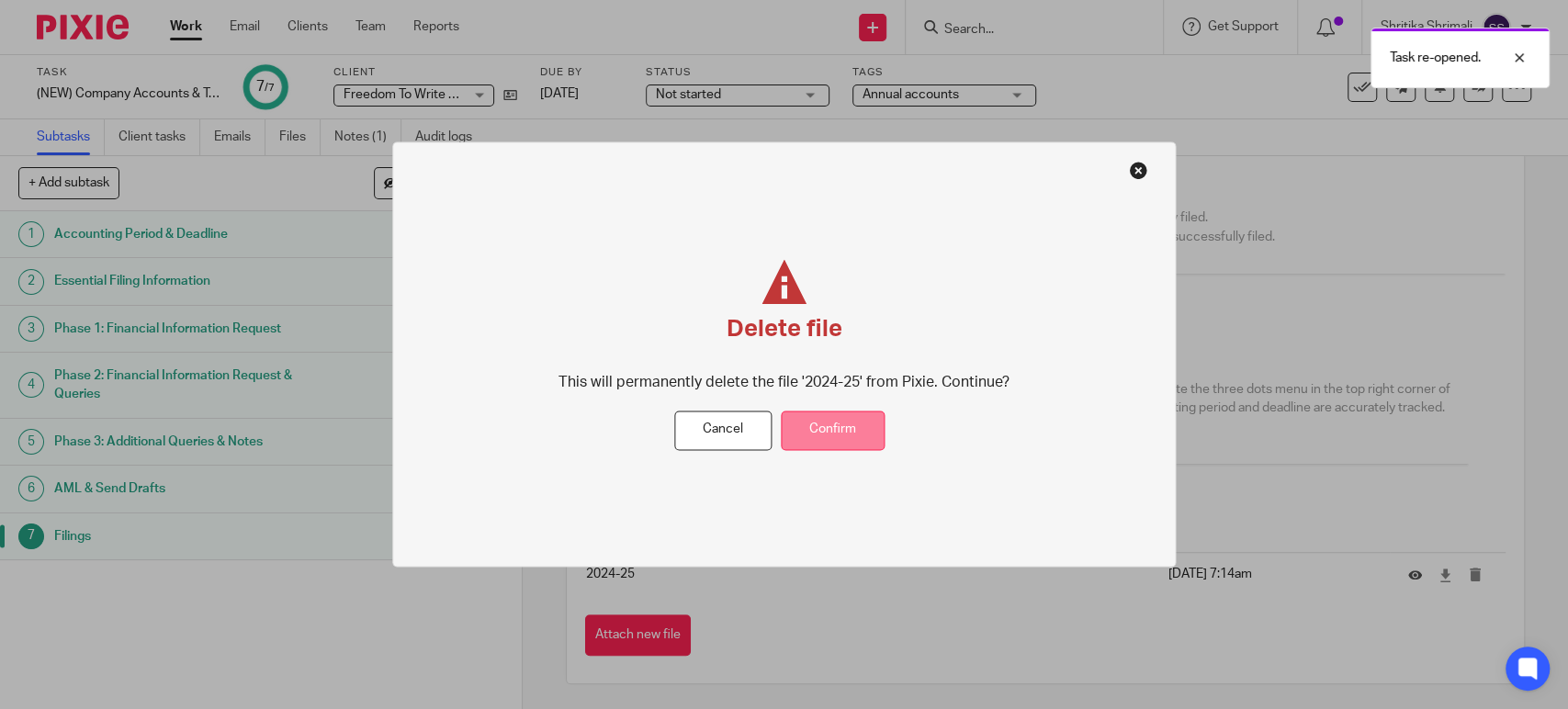
click at [856, 435] on button "Confirm" at bounding box center [833, 430] width 104 height 39
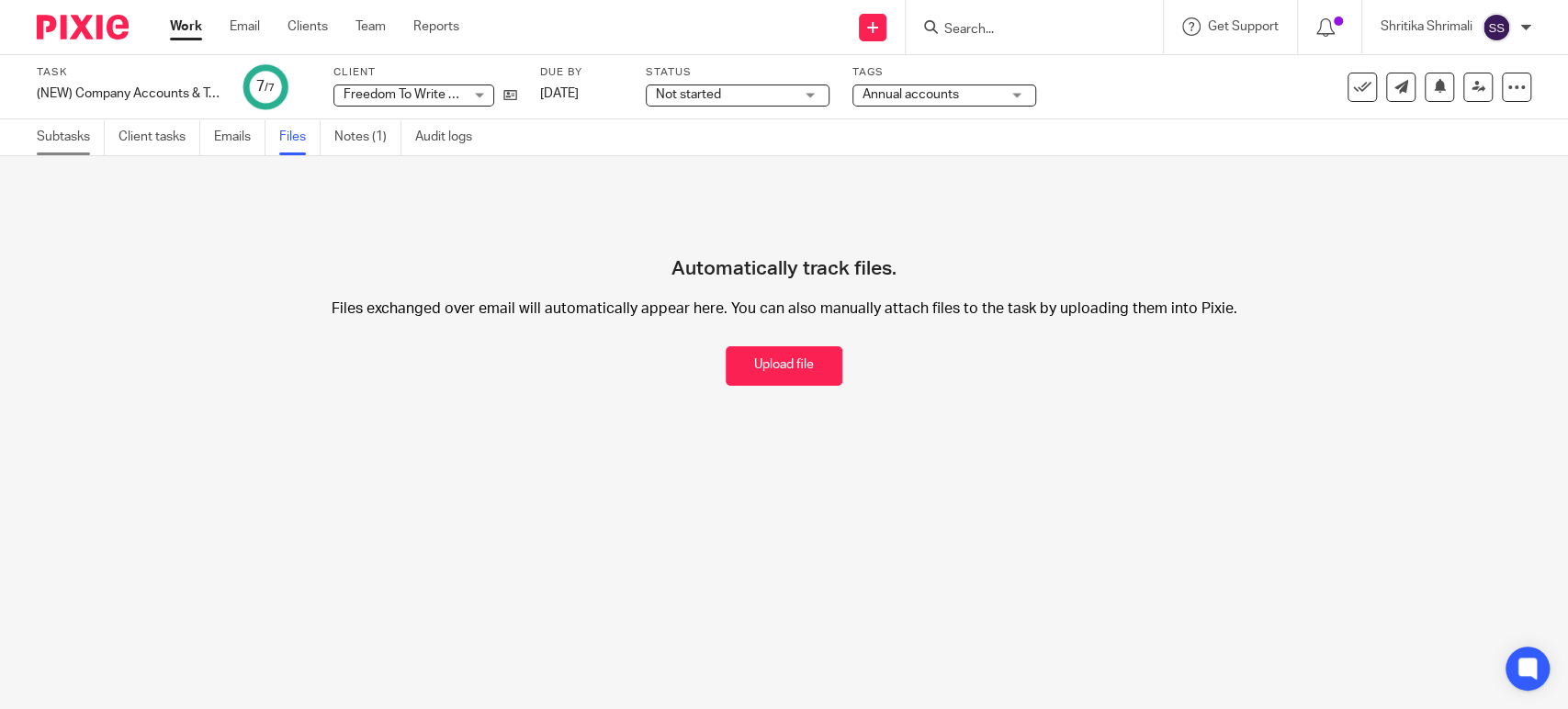
click at [44, 140] on link "Subtasks" at bounding box center [70, 137] width 68 height 36
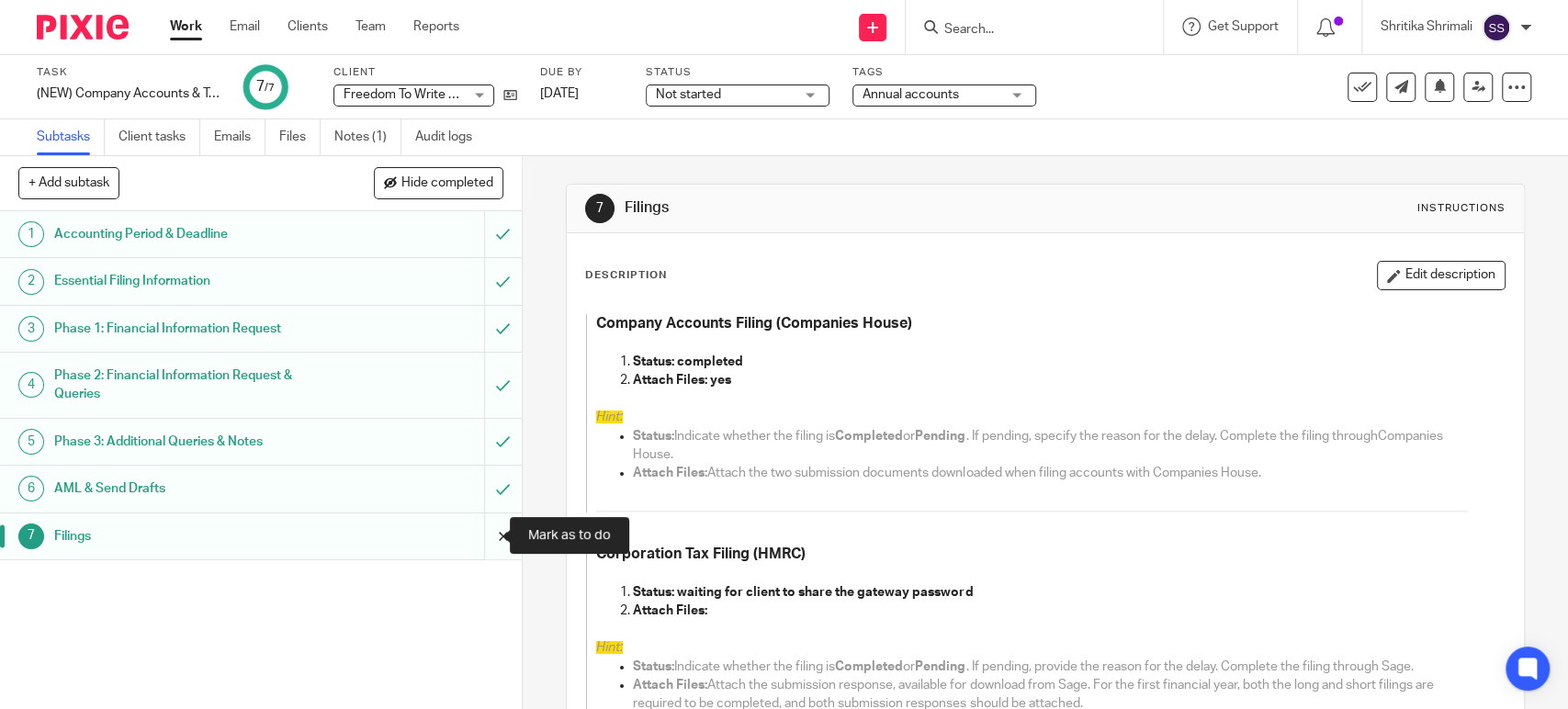
click at [477, 520] on input "submit" at bounding box center [261, 536] width 522 height 46
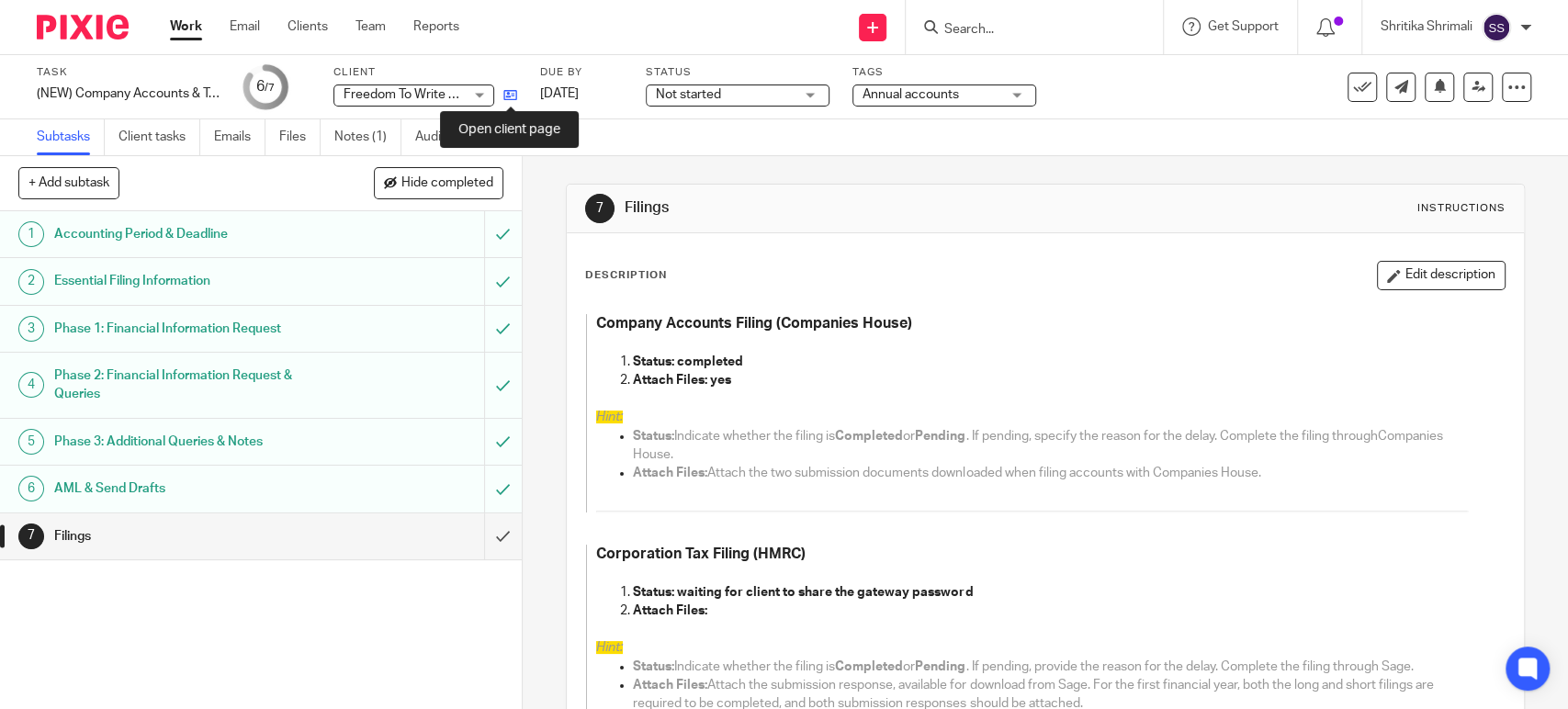
click at [515, 94] on icon at bounding box center [510, 95] width 14 height 14
click at [375, 128] on link "Notes (1)" at bounding box center [368, 137] width 67 height 36
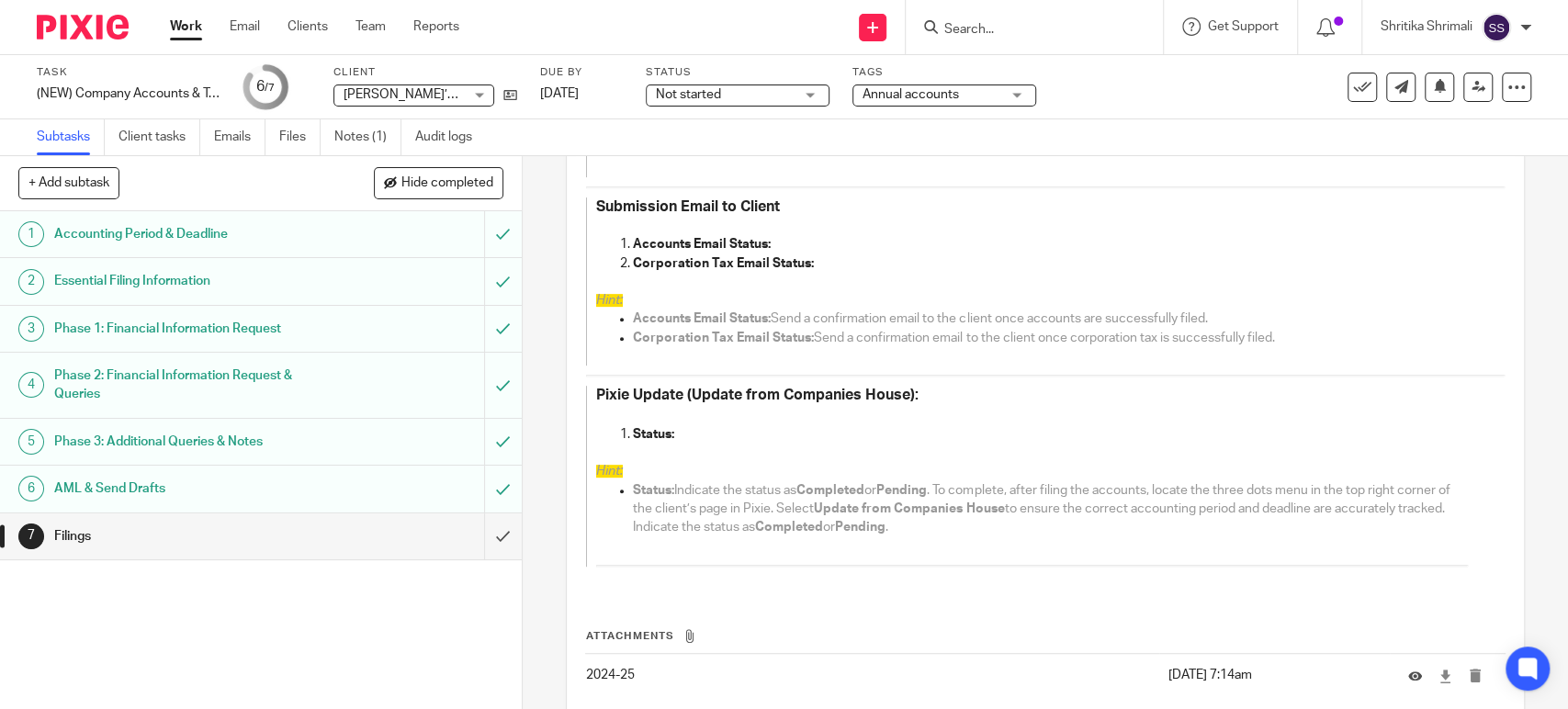
scroll to position [656, 0]
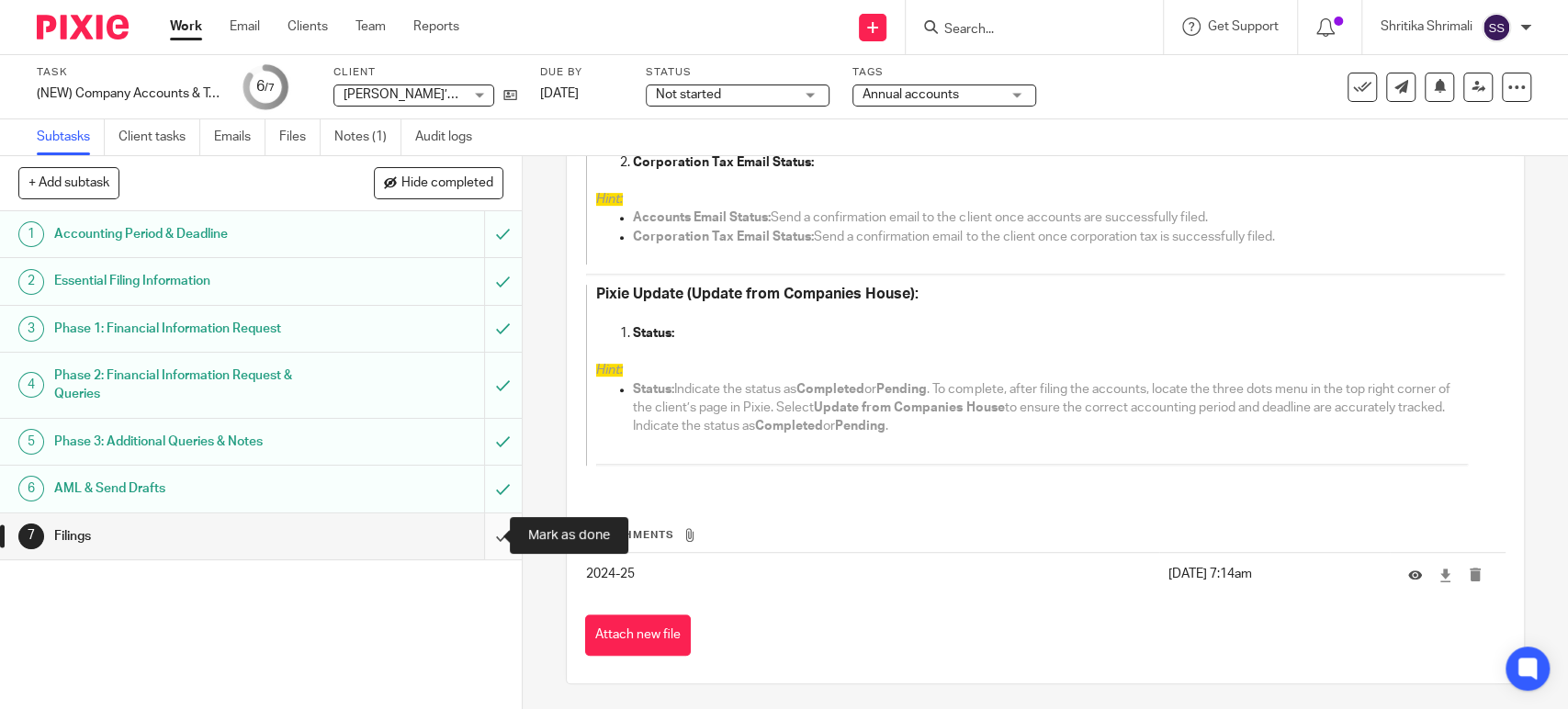
click at [474, 538] on input "submit" at bounding box center [261, 536] width 522 height 46
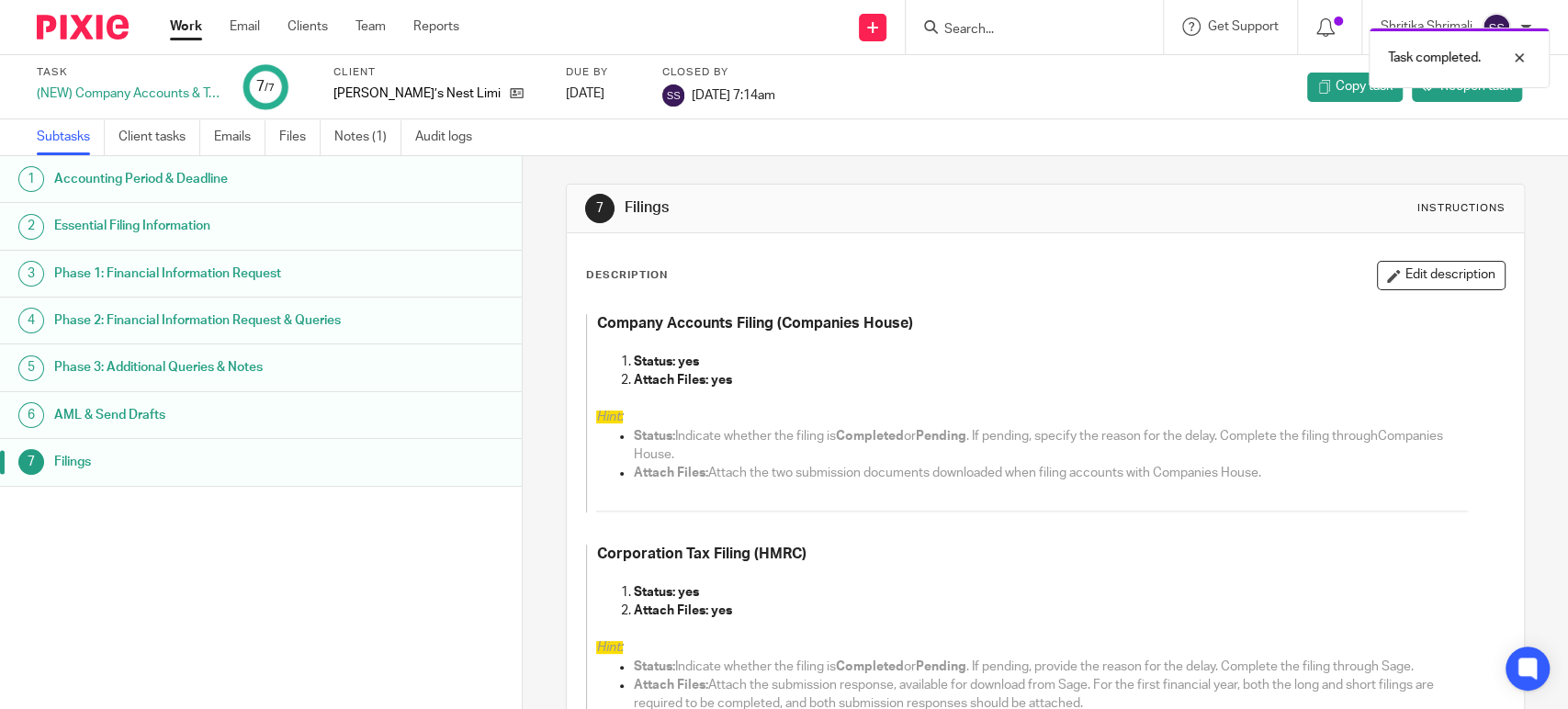
click at [181, 33] on link "Work" at bounding box center [186, 27] width 33 height 19
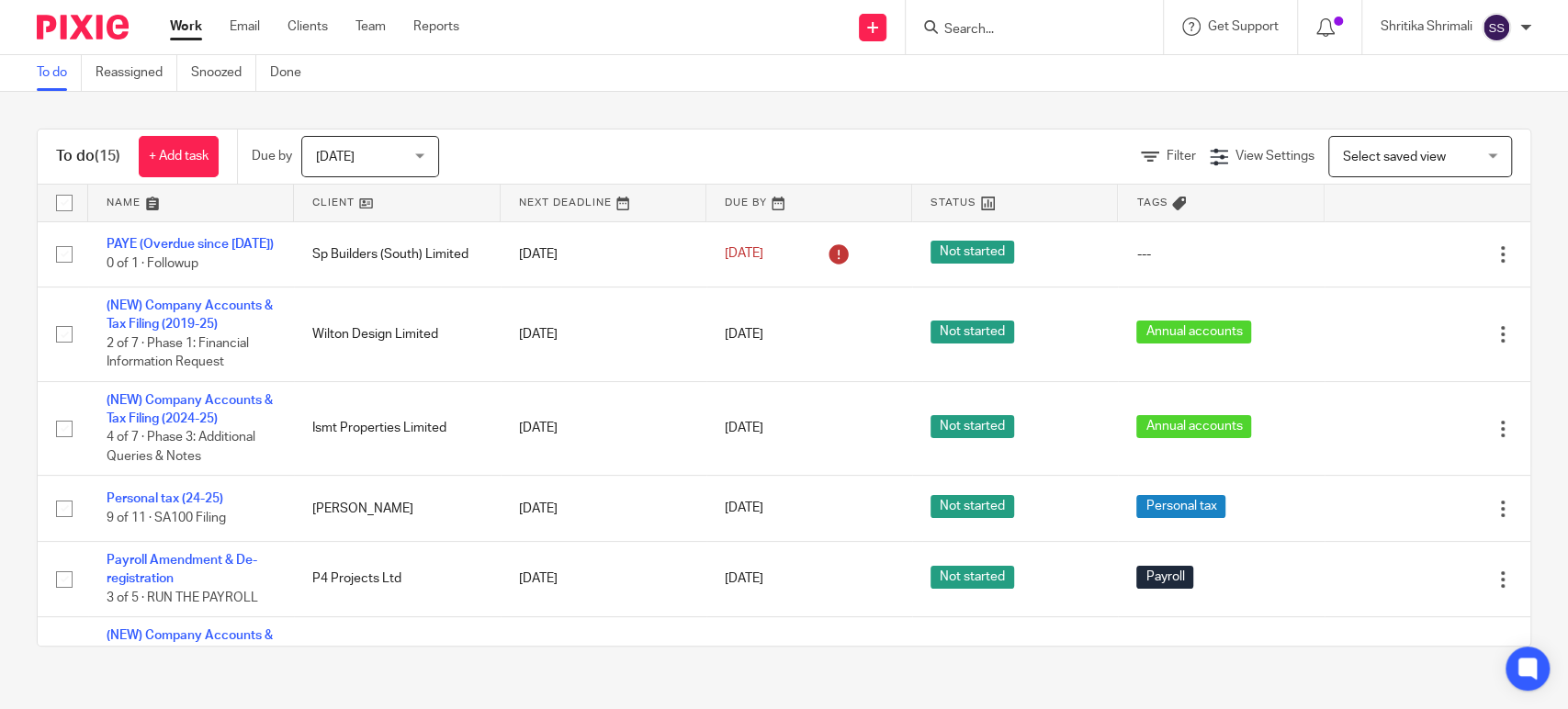
click at [958, 35] on input "Search" at bounding box center [1025, 31] width 166 height 17
type input "GAMER"
click at [992, 73] on link at bounding box center [1052, 72] width 228 height 28
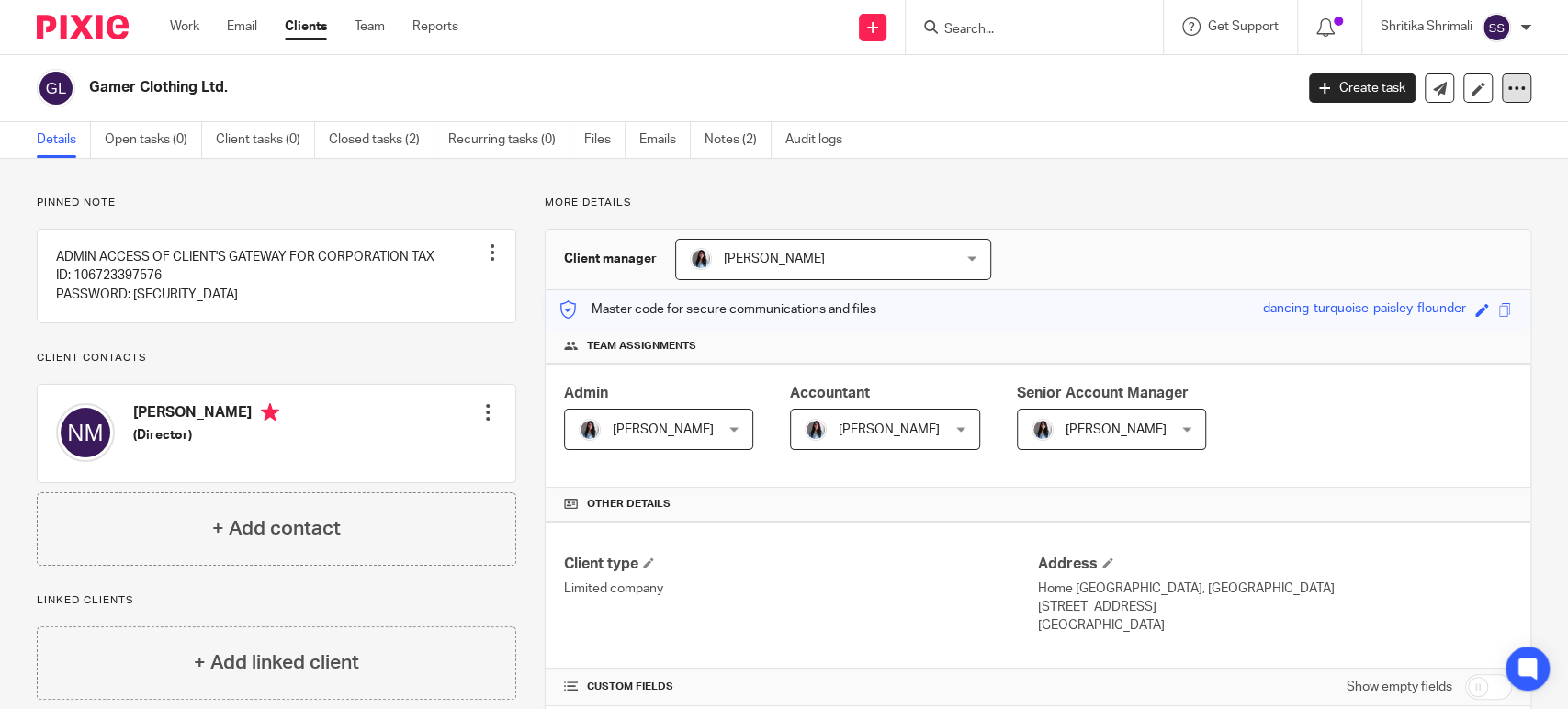
click at [1508, 79] on icon at bounding box center [1517, 88] width 19 height 19
click at [1474, 136] on link "Update from Companies House" at bounding box center [1400, 134] width 203 height 27
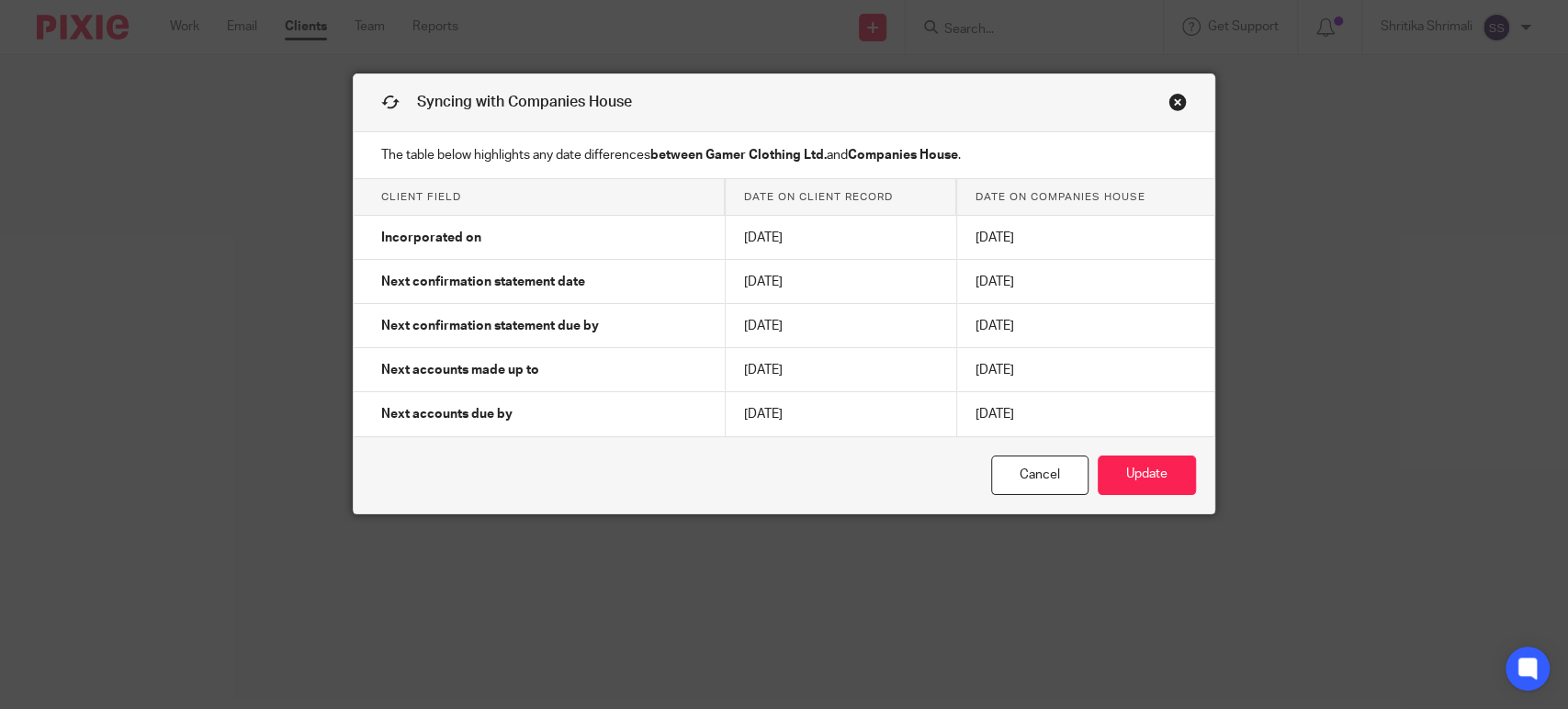
click at [1171, 107] on link "Close this dialog window" at bounding box center [1178, 105] width 19 height 25
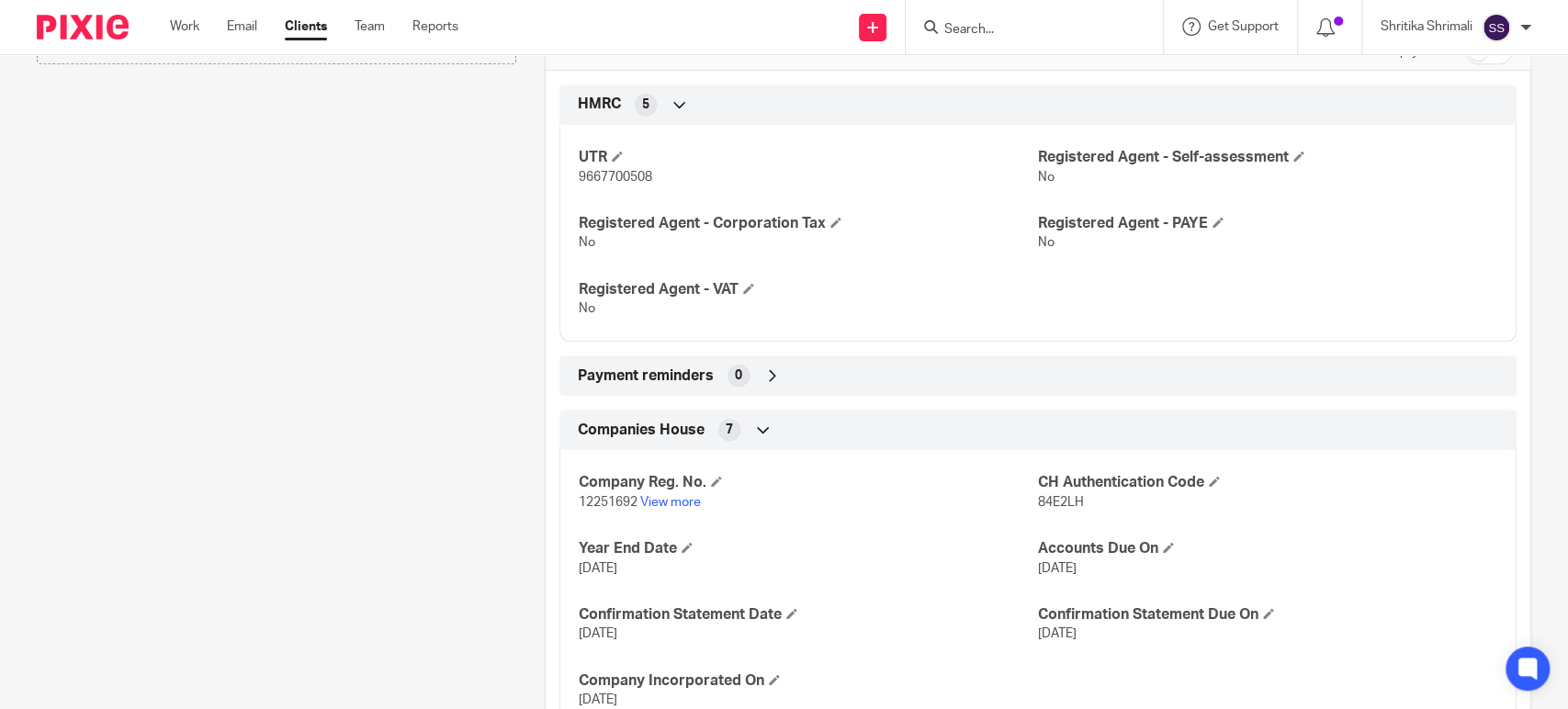
scroll to position [764, 0]
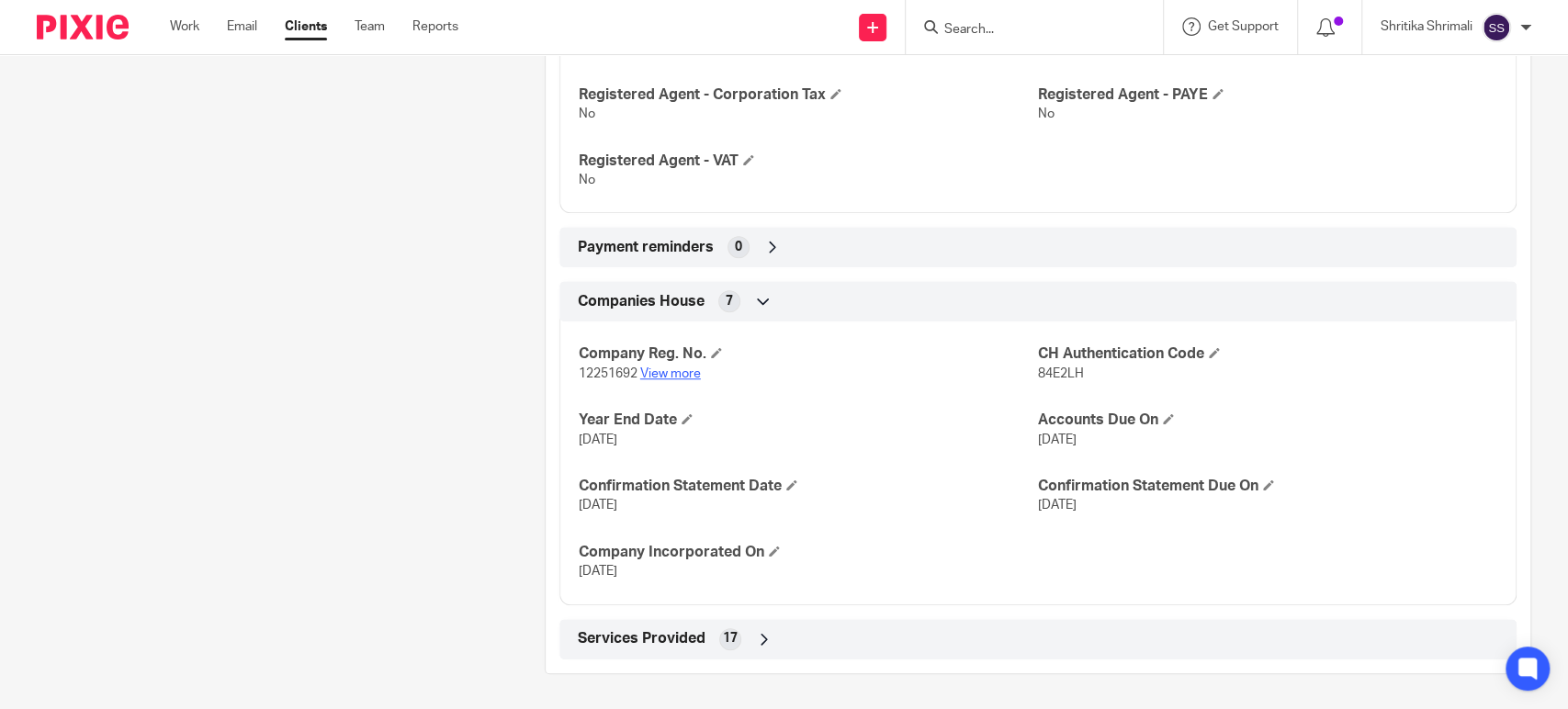
click at [684, 375] on link "View more" at bounding box center [670, 374] width 60 height 13
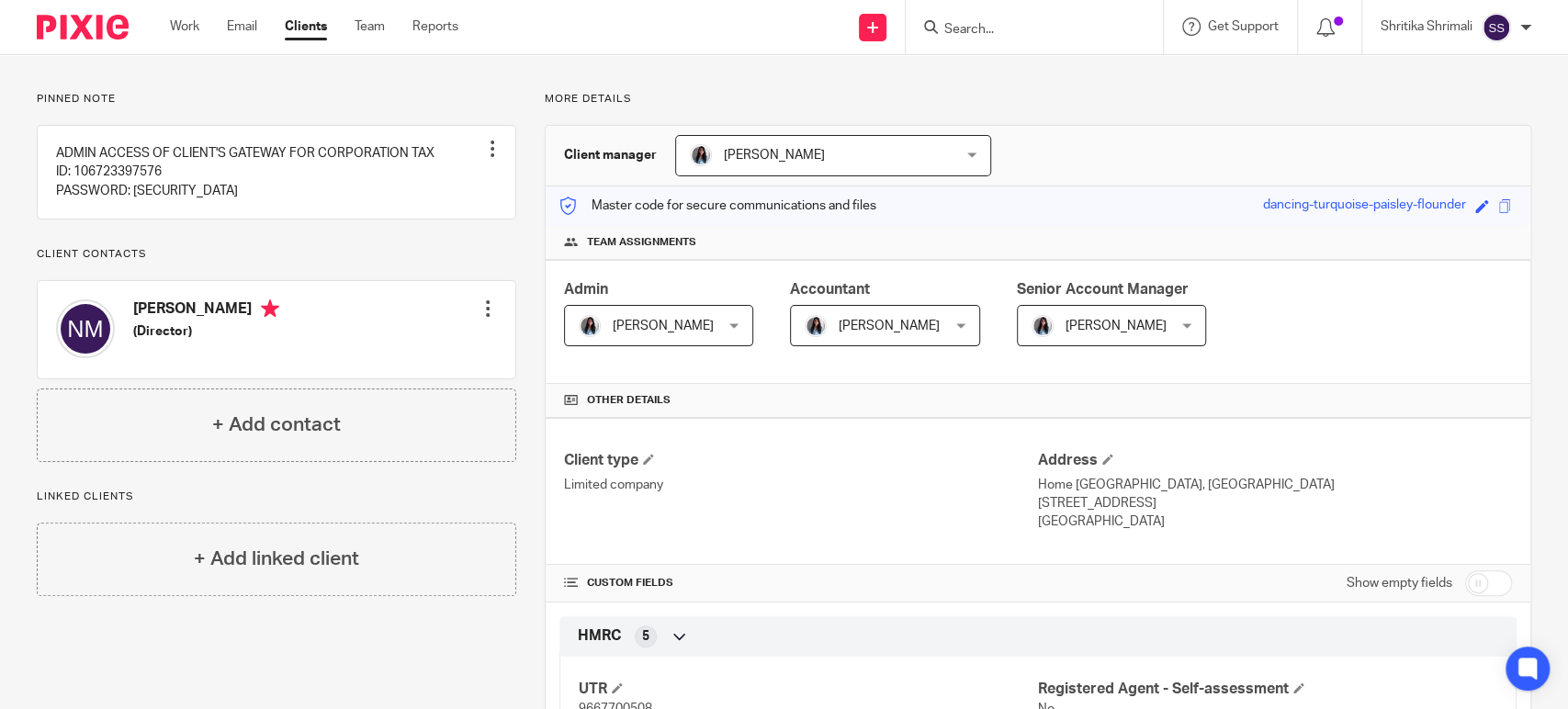
scroll to position [0, 0]
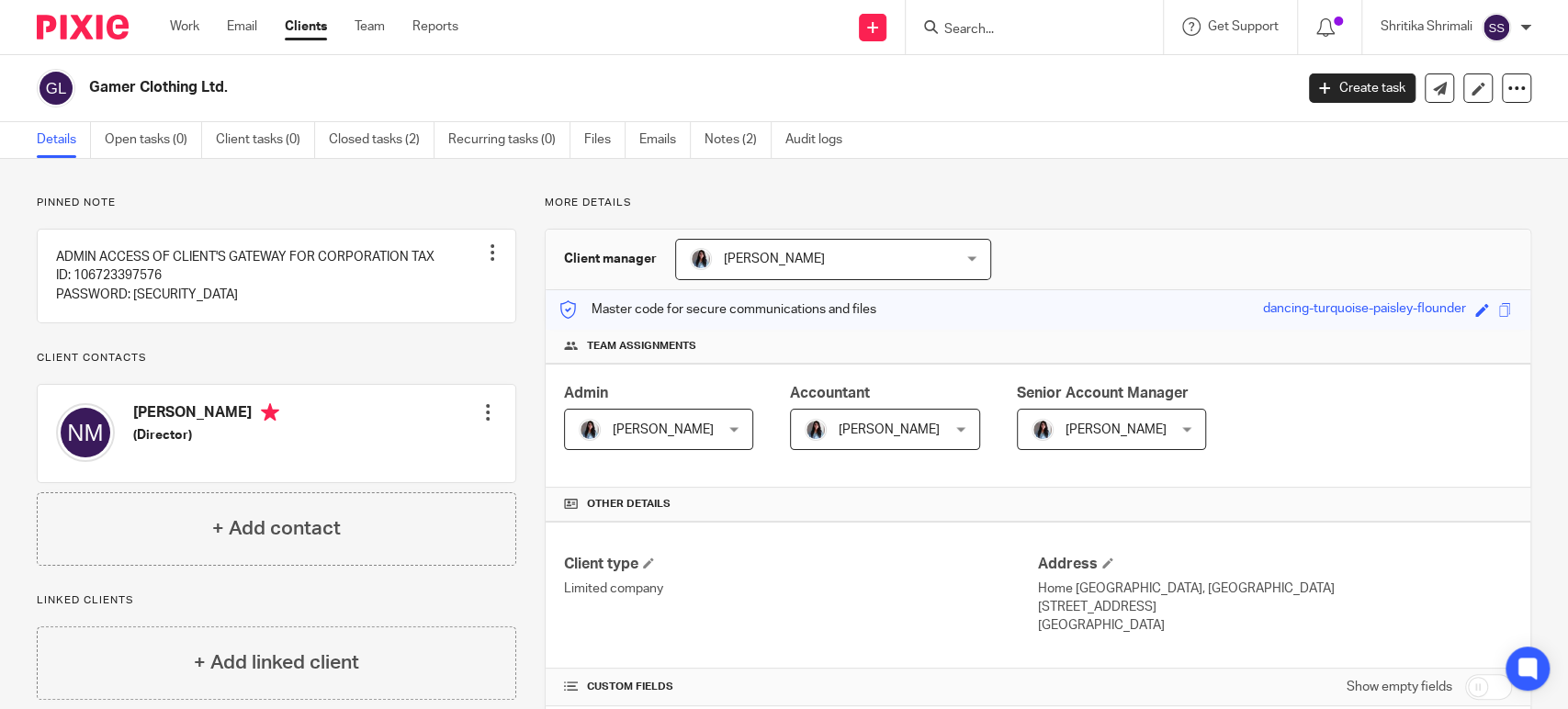
click at [199, 36] on div "Work Email Clients Team Reports Work Email Clients Team Reports Settings" at bounding box center [318, 27] width 334 height 54
click at [196, 28] on link "Work" at bounding box center [185, 27] width 30 height 19
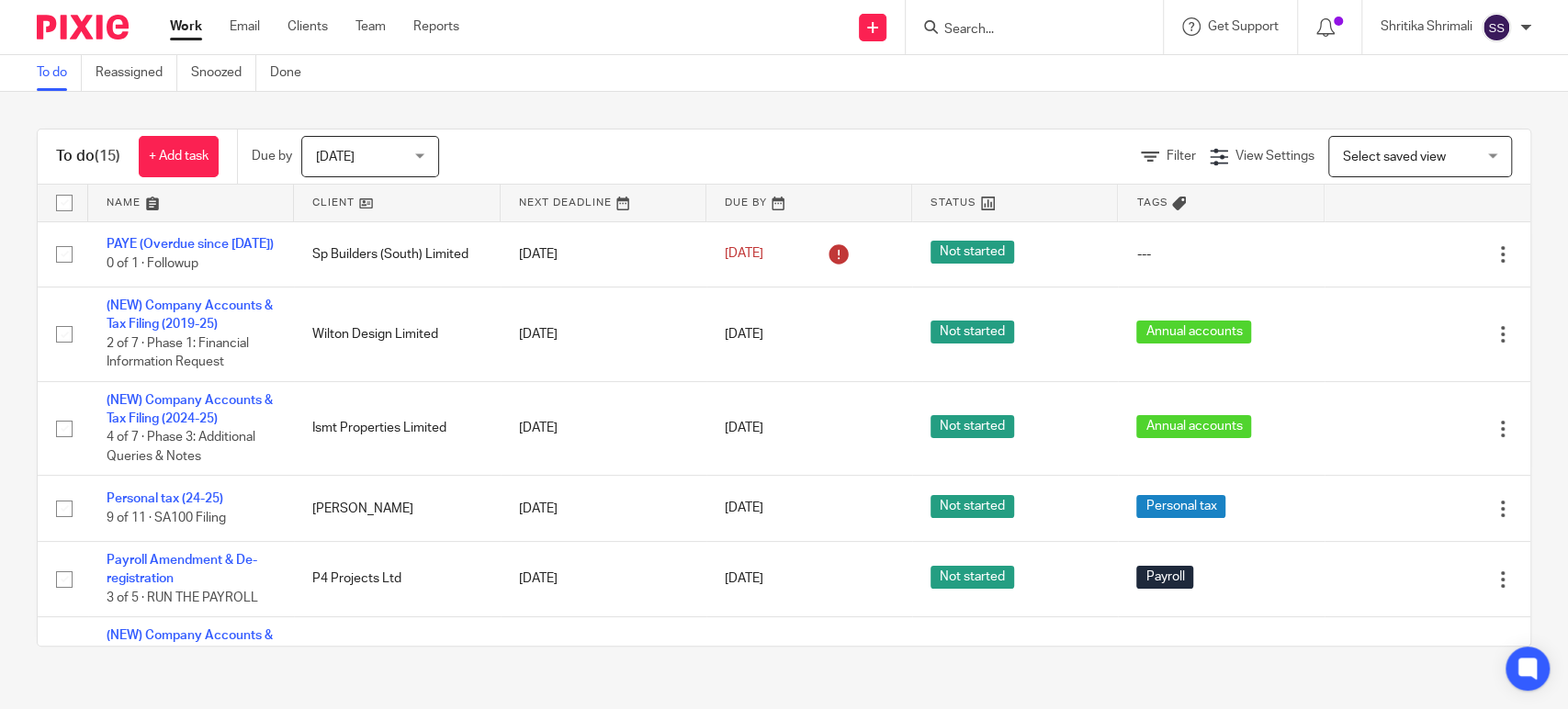
click at [1031, 31] on input "Search" at bounding box center [1025, 31] width 166 height 17
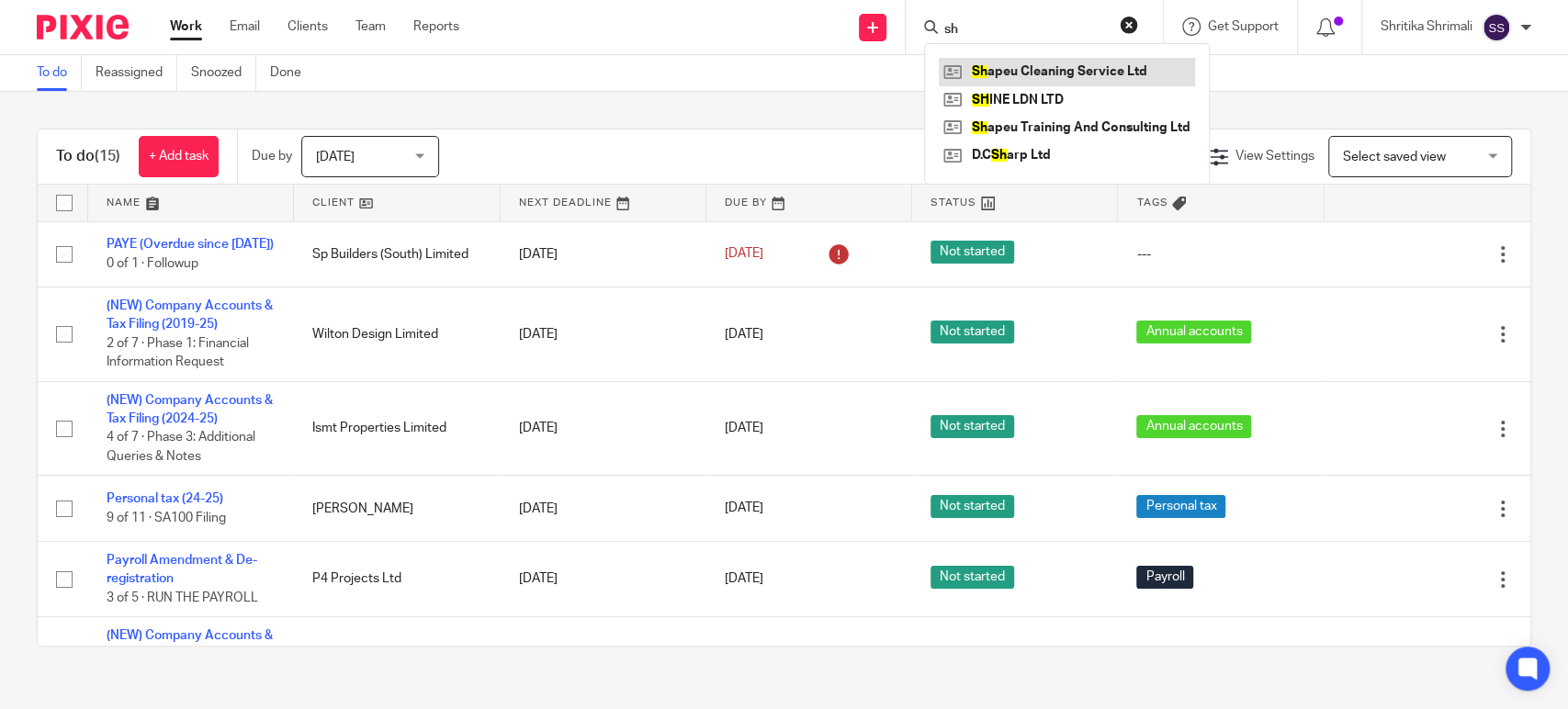
type input "sh"
click at [1044, 71] on link at bounding box center [1066, 72] width 256 height 28
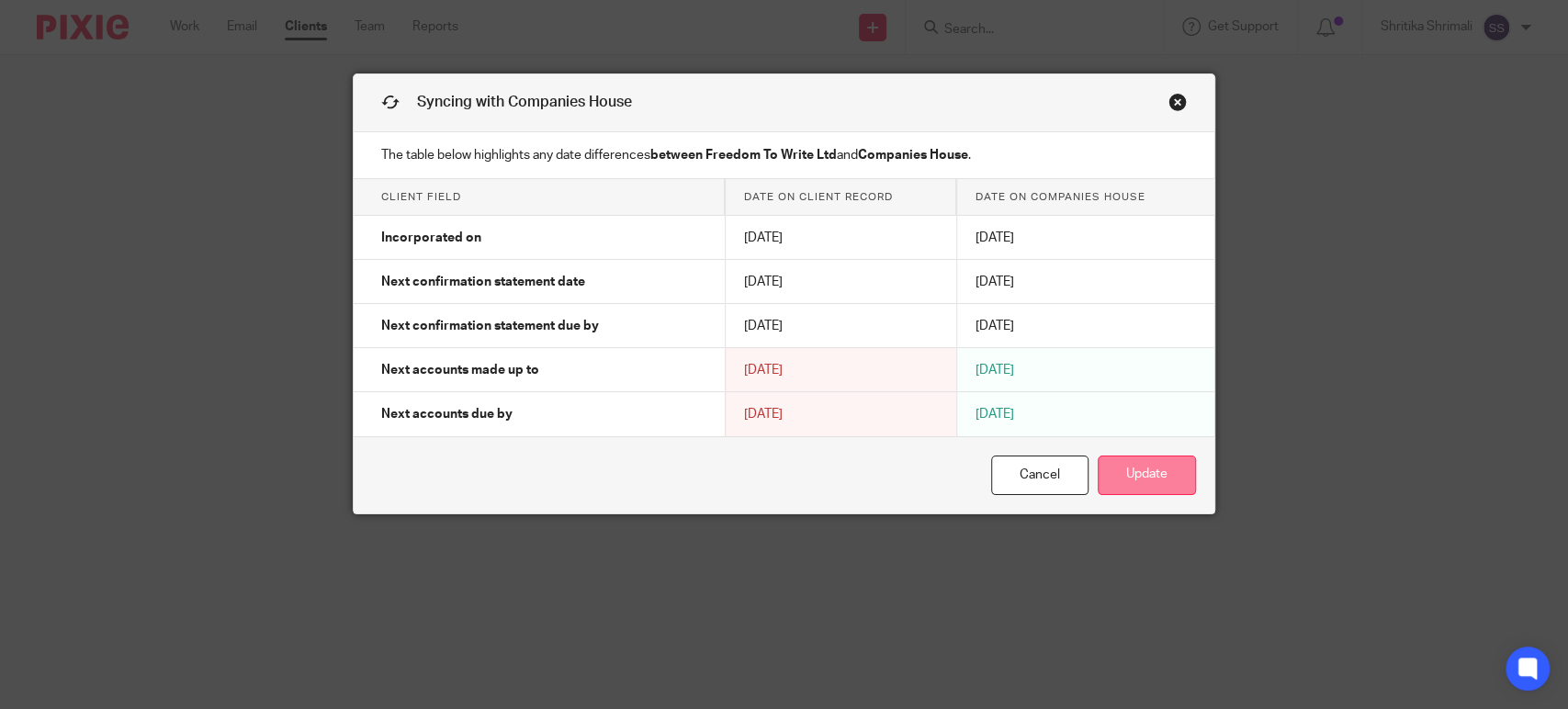
click at [1114, 488] on button "Update" at bounding box center [1147, 475] width 99 height 39
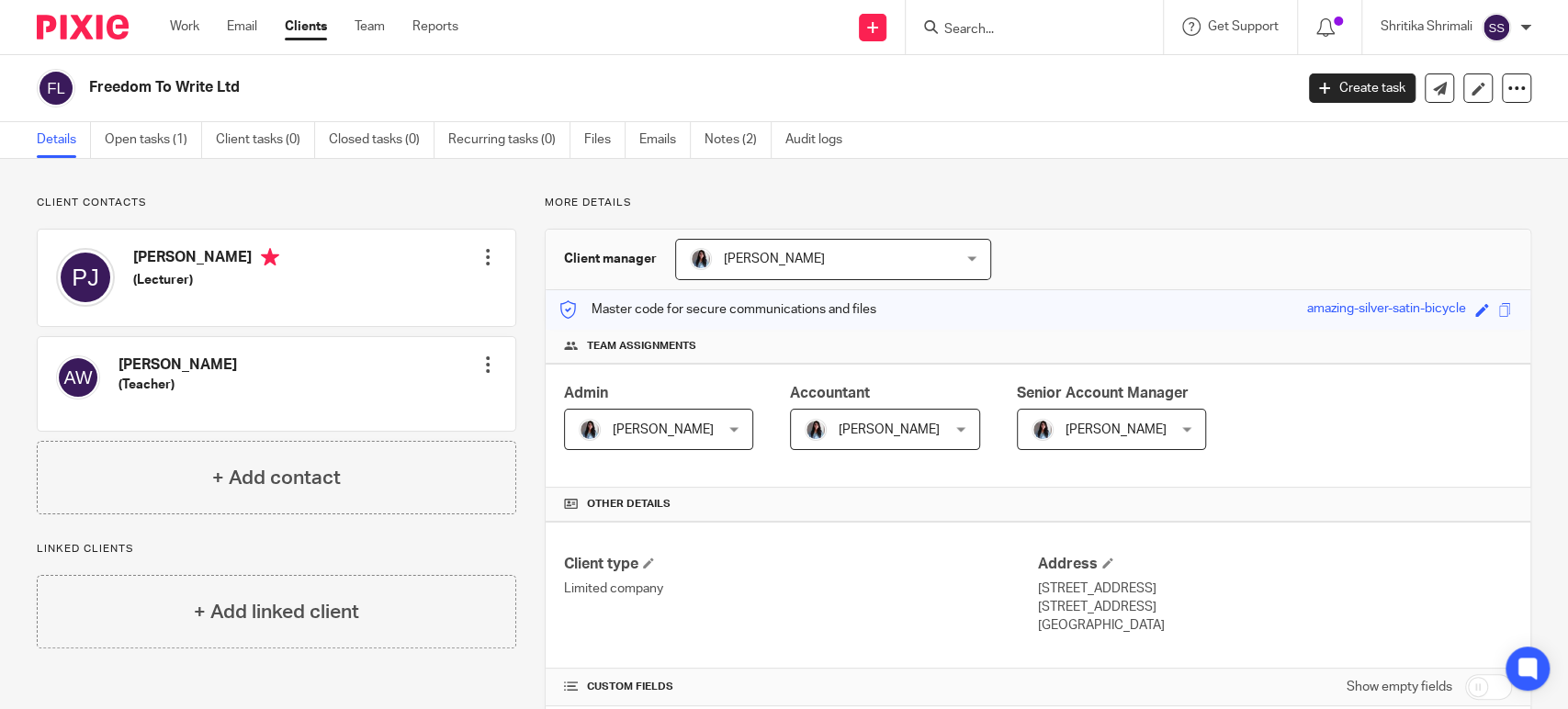
click at [135, 362] on h4 "Andy West" at bounding box center [177, 365] width 118 height 20
copy h4 "Andy"
click at [705, 136] on link "Notes (2)" at bounding box center [738, 140] width 67 height 36
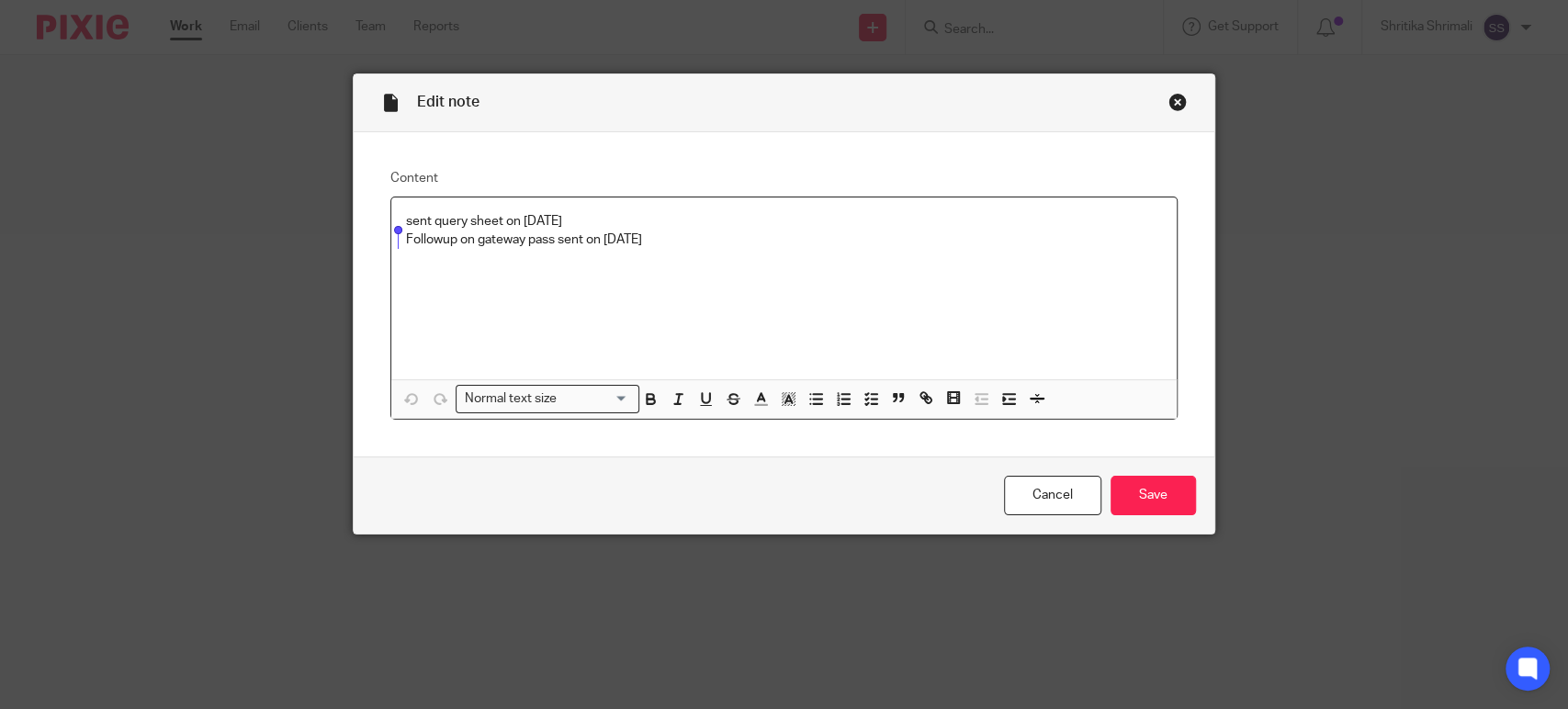
drag, startPoint x: 667, startPoint y: 246, endPoint x: 382, endPoint y: 262, distance: 285.4
click at [382, 262] on div "Content sent query sheet on 18 aug 2025 Followup on gateway pass sent on 17 sep…" at bounding box center [784, 295] width 861 height 326
copy p "Followup on gateway pass sent on 17 sept 2025"
click at [706, 247] on p "Followup on gateway pass sent on 17 sept 2025" at bounding box center [784, 240] width 757 height 19
drag, startPoint x: 598, startPoint y: 255, endPoint x: 612, endPoint y: 257, distance: 14.1
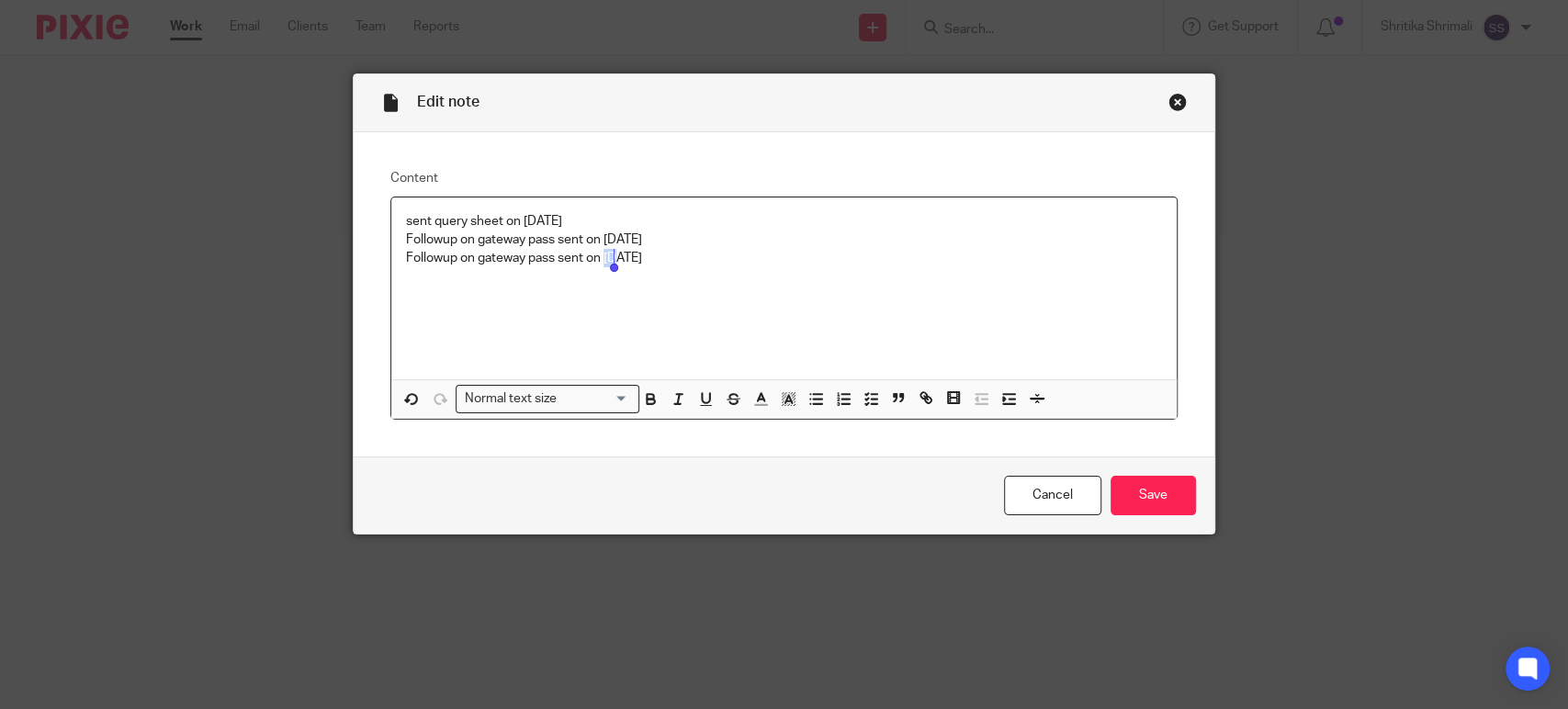
click at [612, 257] on p "Followup on gateway pass sent on 17 sept 2025" at bounding box center [784, 259] width 757 height 19
click at [1169, 484] on input "Save" at bounding box center [1154, 495] width 86 height 39
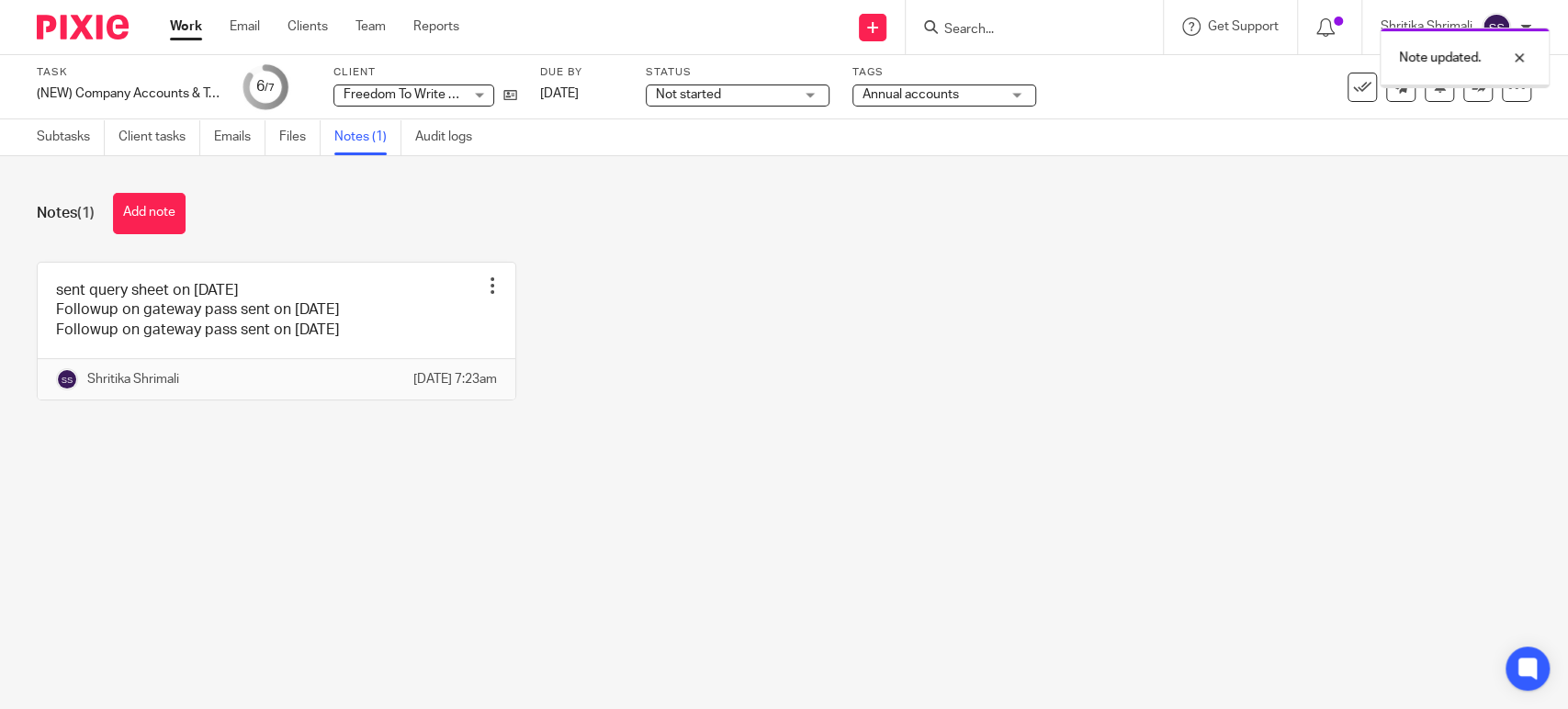
click at [600, 101] on link "[DATE]" at bounding box center [582, 94] width 83 height 20
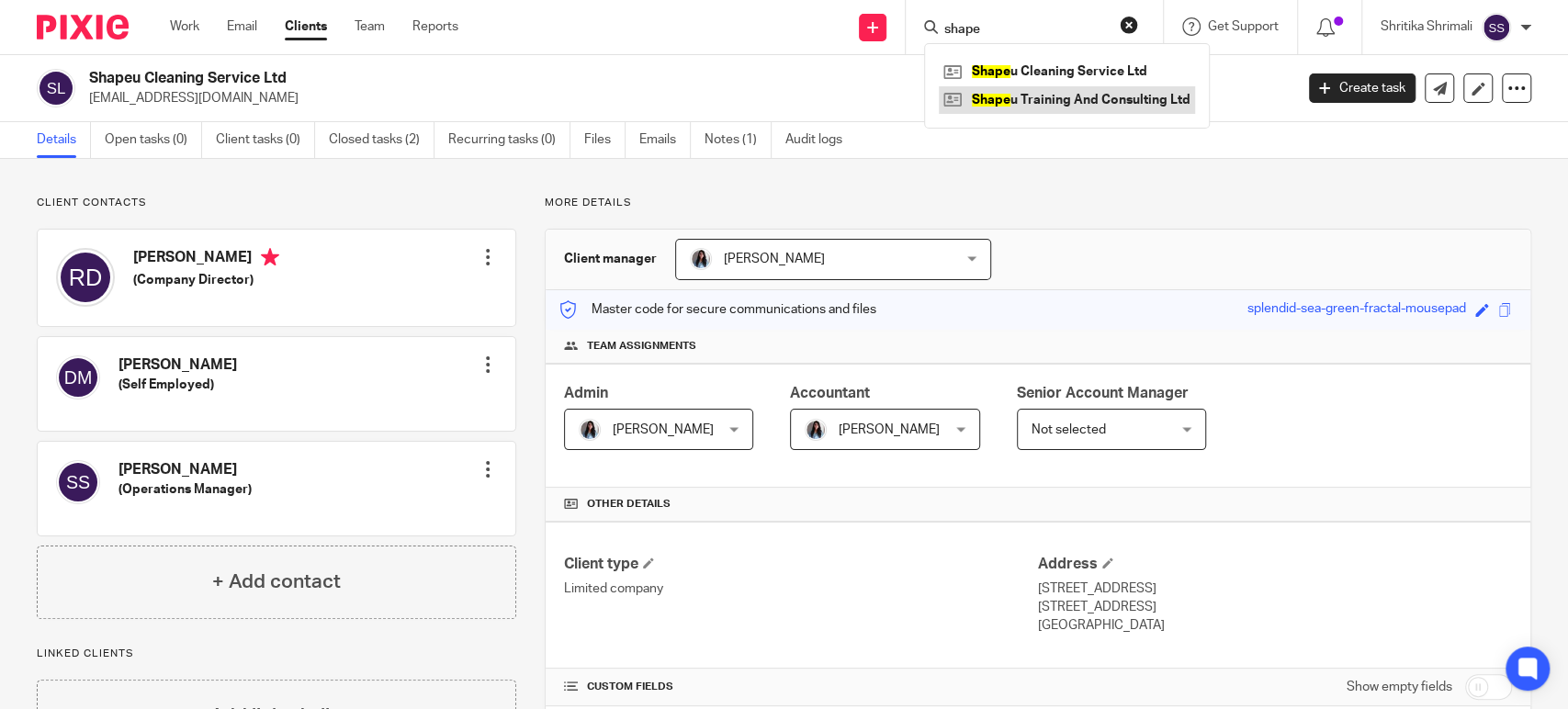
type input "shape"
click at [1046, 96] on link at bounding box center [1066, 100] width 256 height 28
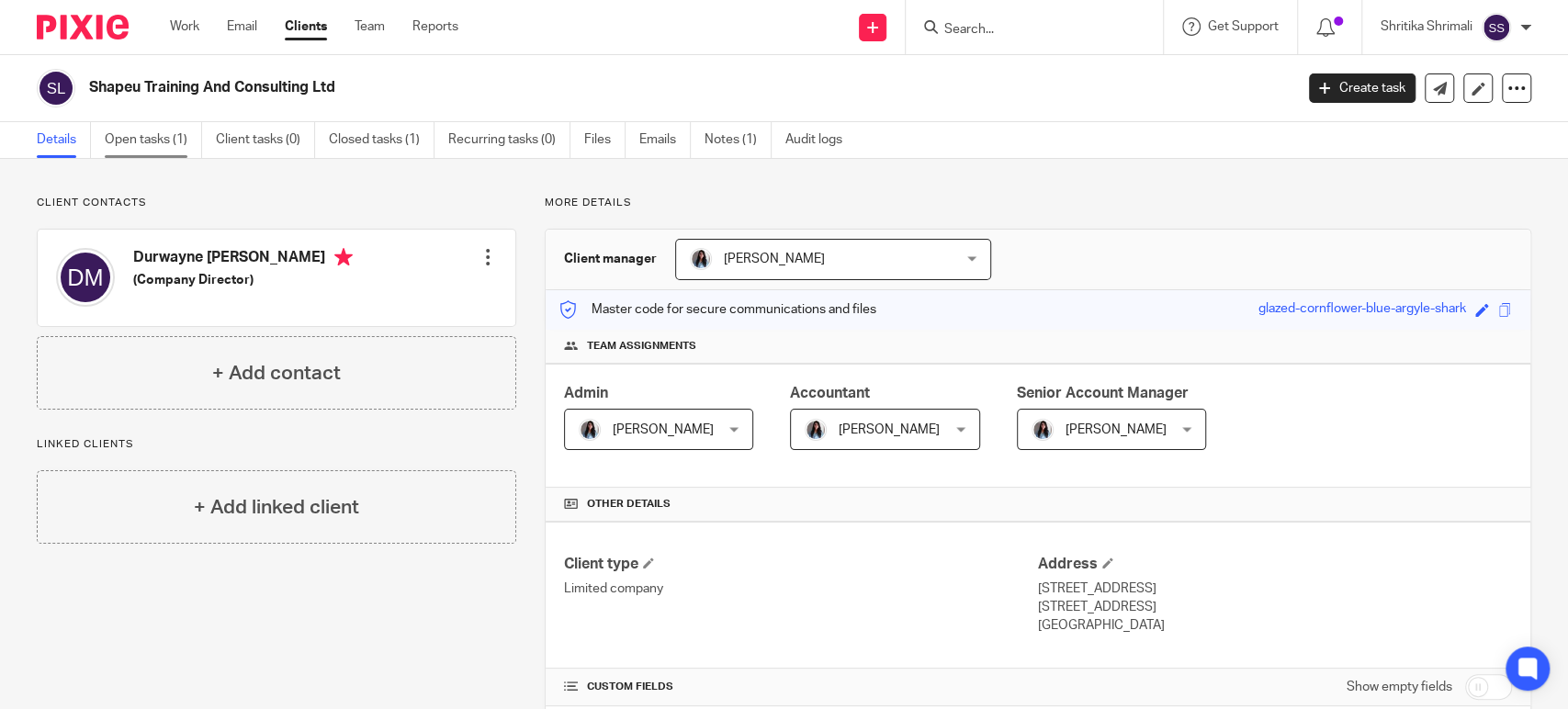
click at [162, 143] on link "Open tasks (1)" at bounding box center [154, 140] width 98 height 36
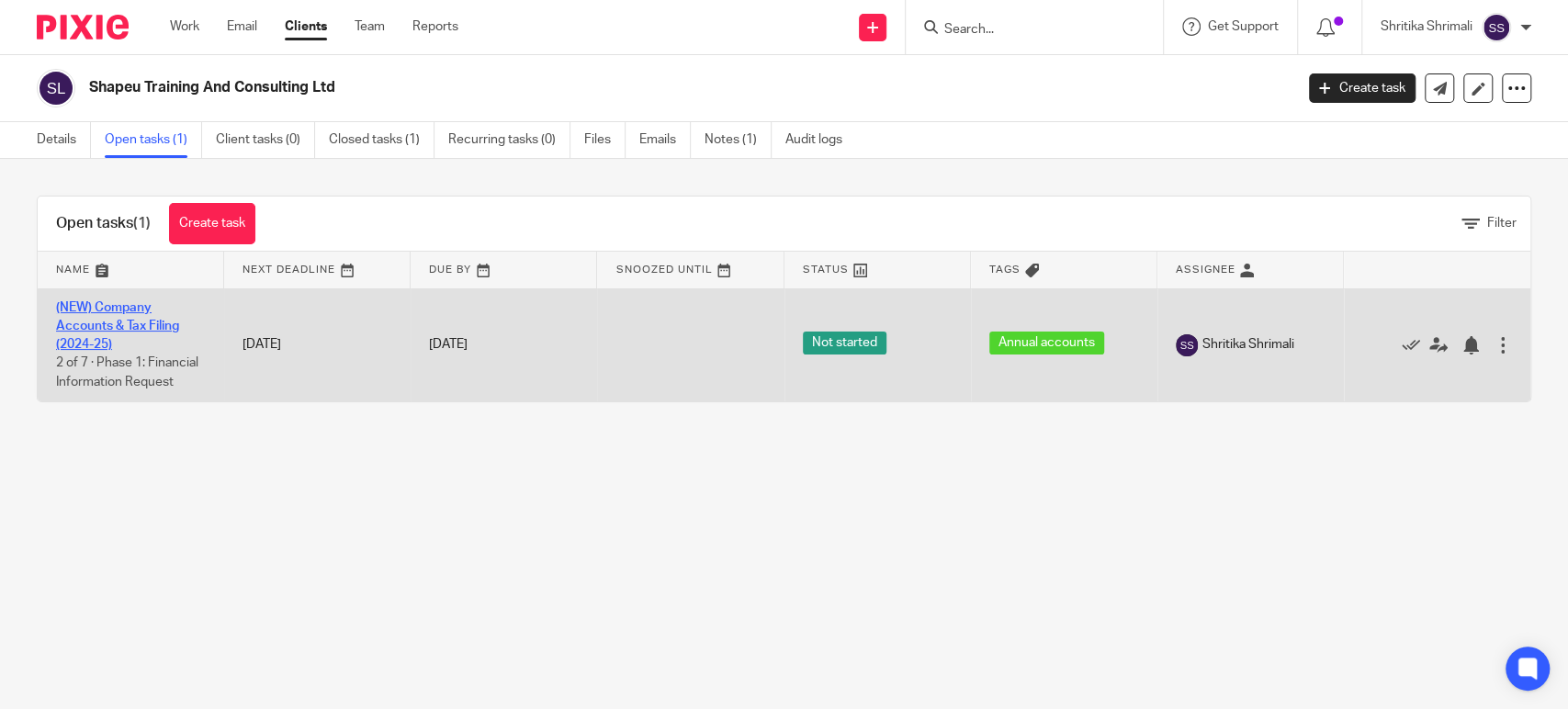
click at [116, 327] on link "(NEW) Company Accounts & Tax Filing (2024-25)" at bounding box center [117, 327] width 123 height 50
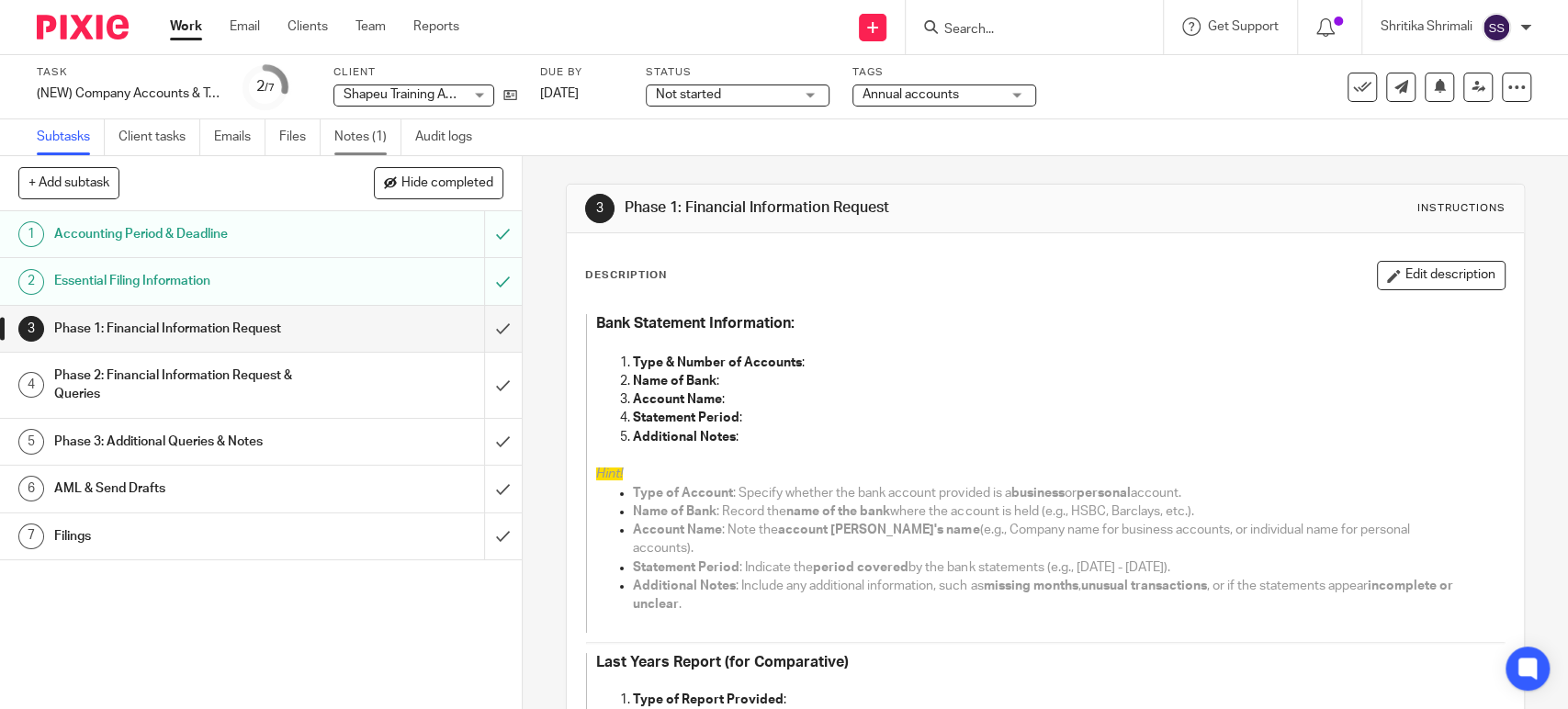
click at [373, 130] on link "Notes (1)" at bounding box center [368, 137] width 67 height 36
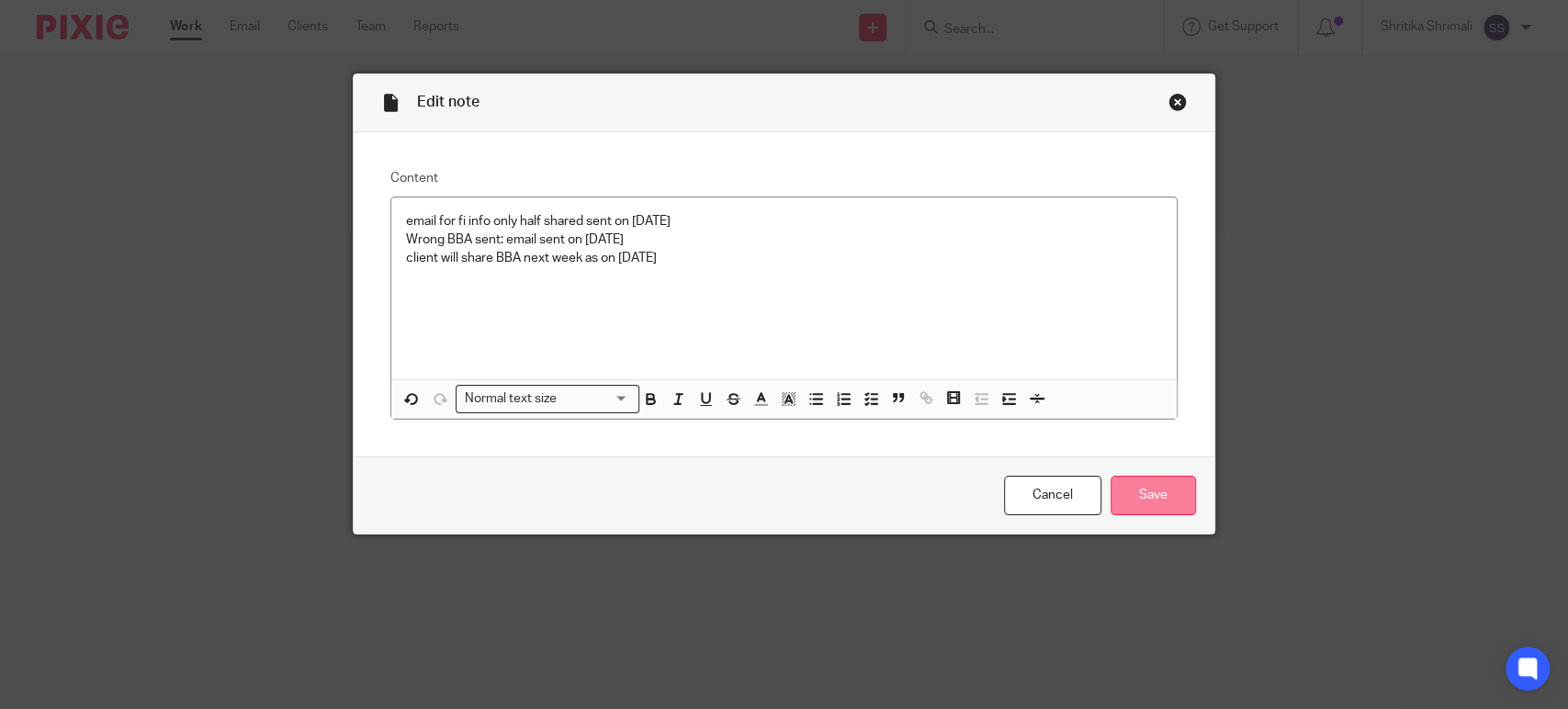
click at [1132, 479] on input "Save" at bounding box center [1154, 495] width 86 height 39
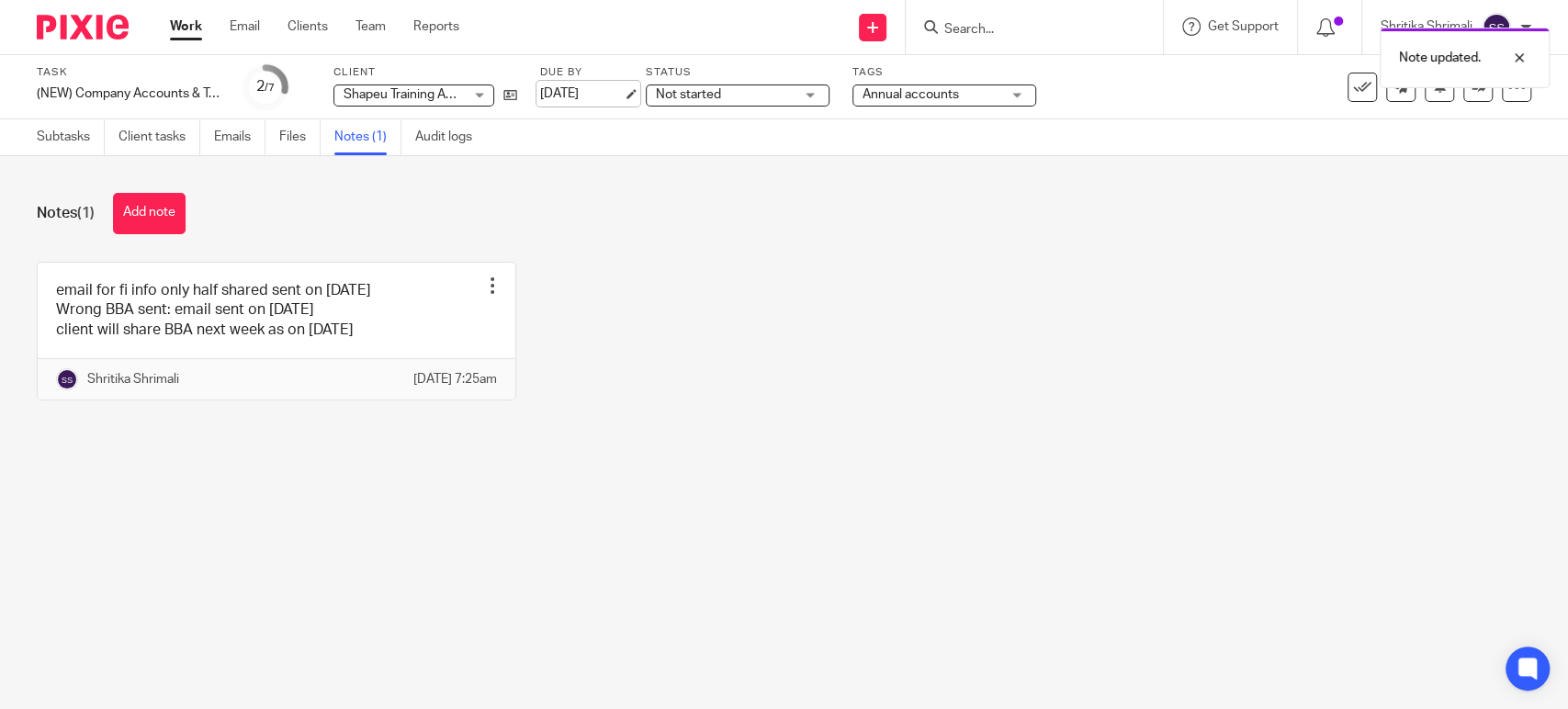
click at [605, 96] on link "[DATE]" at bounding box center [582, 94] width 83 height 20
click at [181, 30] on link "Work" at bounding box center [186, 27] width 33 height 19
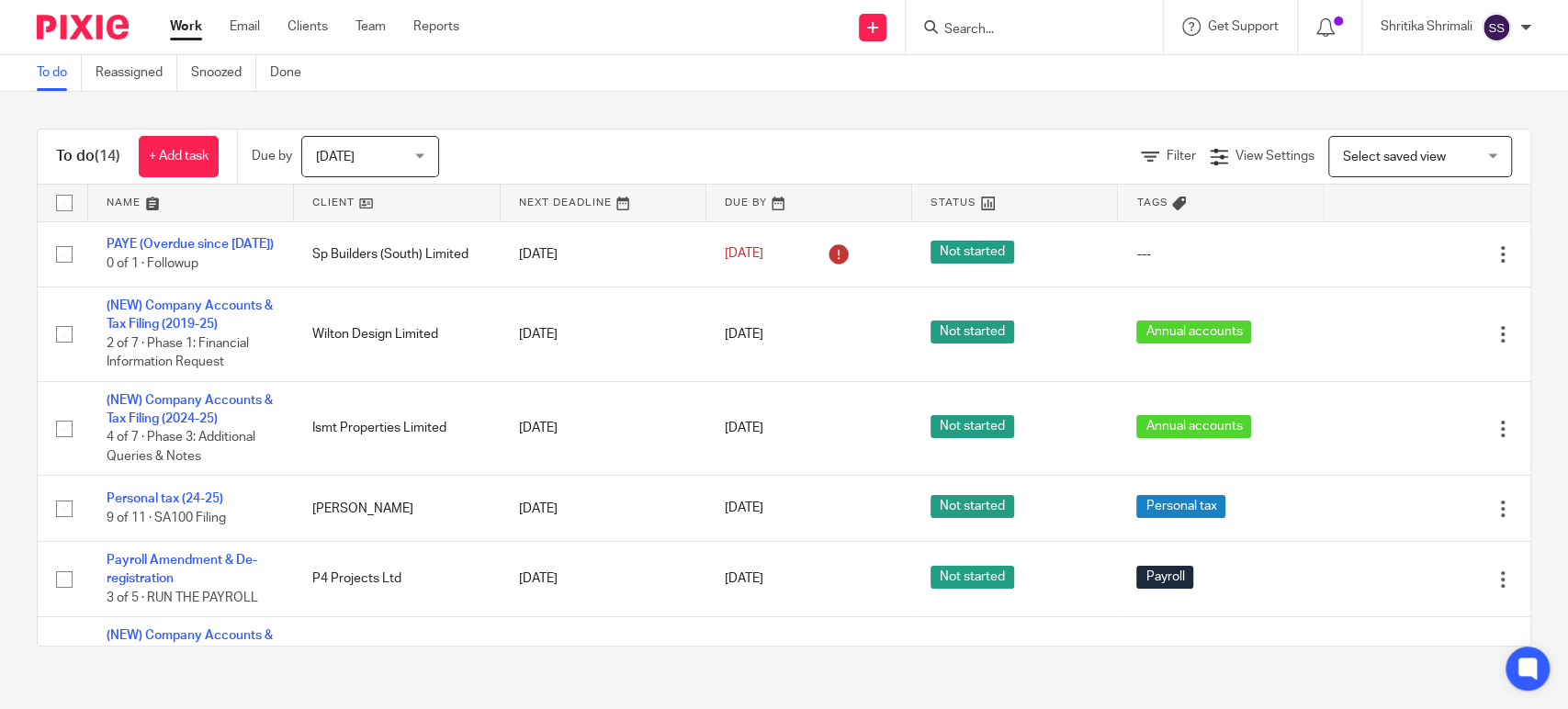
click at [992, 37] on form at bounding box center [1040, 27] width 195 height 23
click at [992, 36] on form at bounding box center [1040, 27] width 195 height 23
type input "ska"
click at [1008, 89] on div "Ska nda Bryt Ltd." at bounding box center [1052, 71] width 257 height 57
click at [1010, 68] on link at bounding box center [1052, 72] width 228 height 28
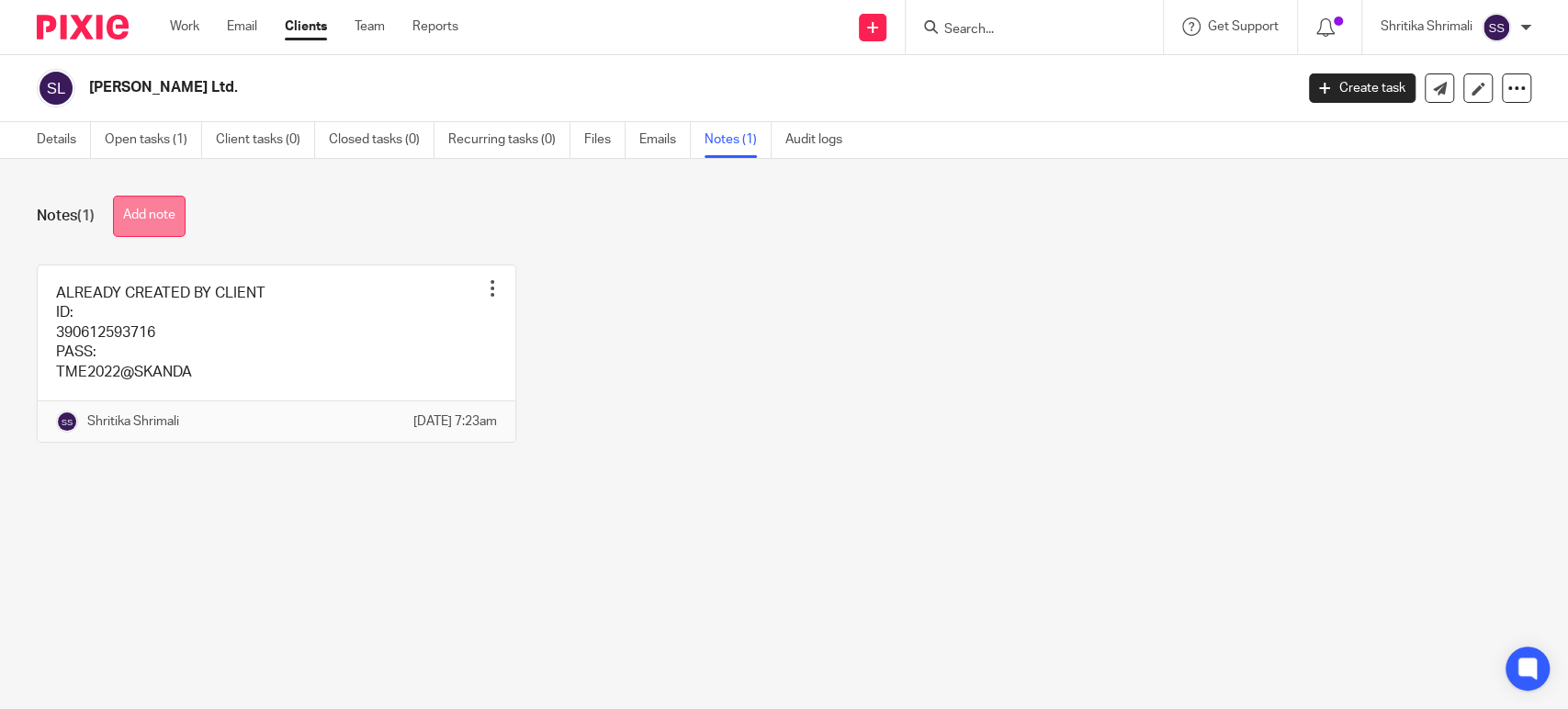
click at [150, 221] on button "Add note" at bounding box center [149, 216] width 73 height 41
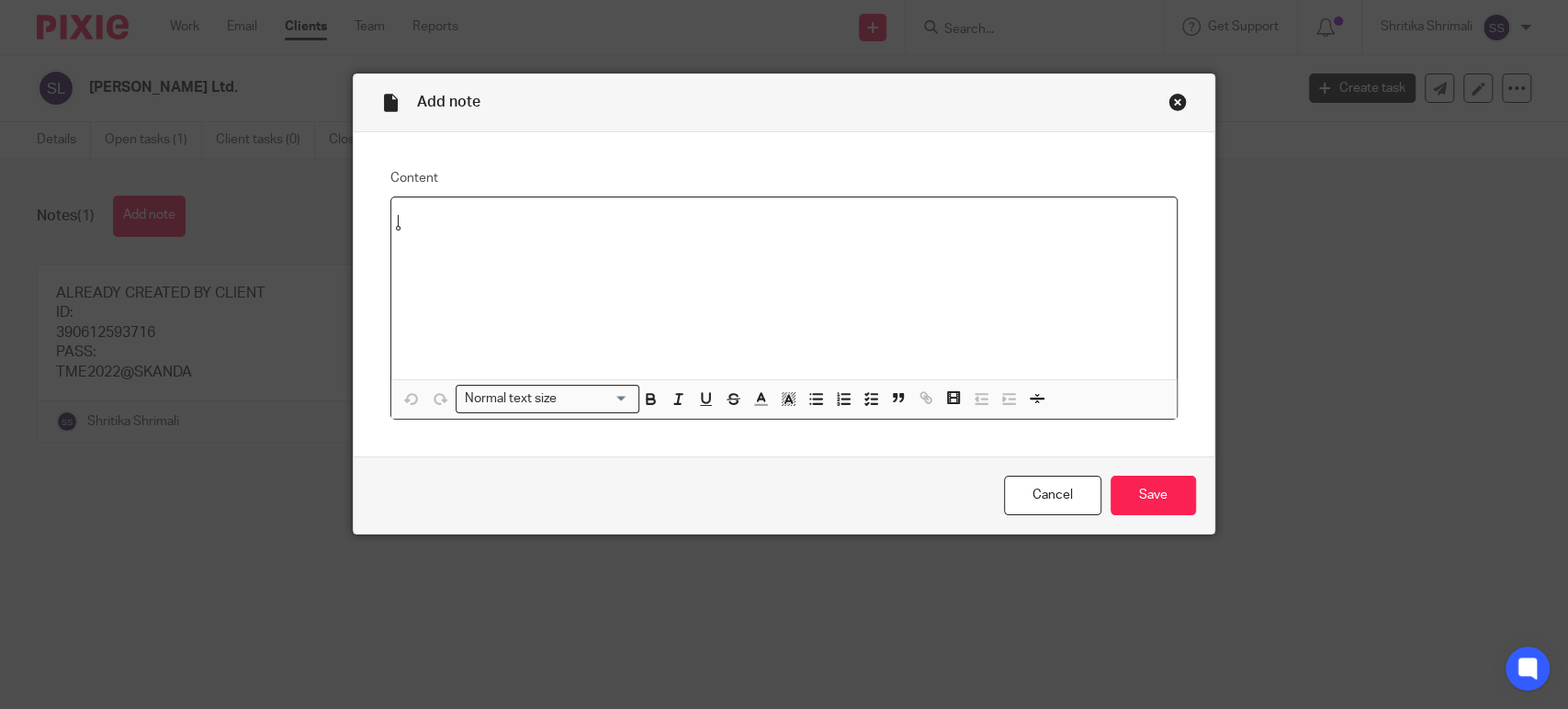
paste div
drag, startPoint x: 398, startPoint y: 221, endPoint x: 398, endPoint y: 235, distance: 14.0
click at [398, 226] on body "Work Email Clients Team Reports Work Email Clients Team Reports Settings Send n…" at bounding box center [784, 354] width 1568 height 709
click at [1144, 484] on input "Save" at bounding box center [1154, 495] width 86 height 39
